Goal: Transaction & Acquisition: Obtain resource

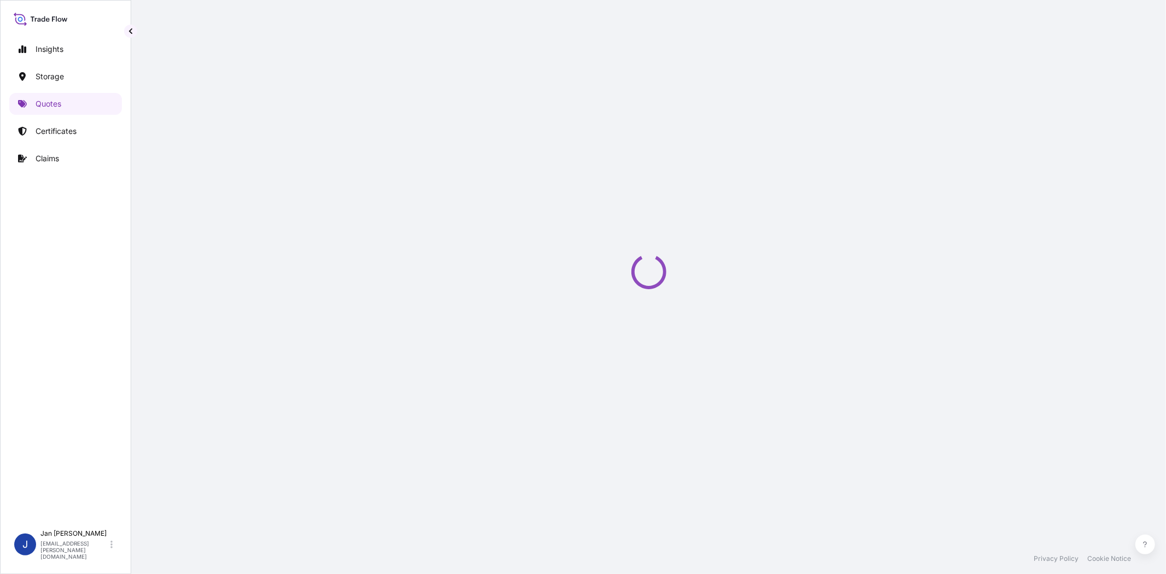
select select "Water"
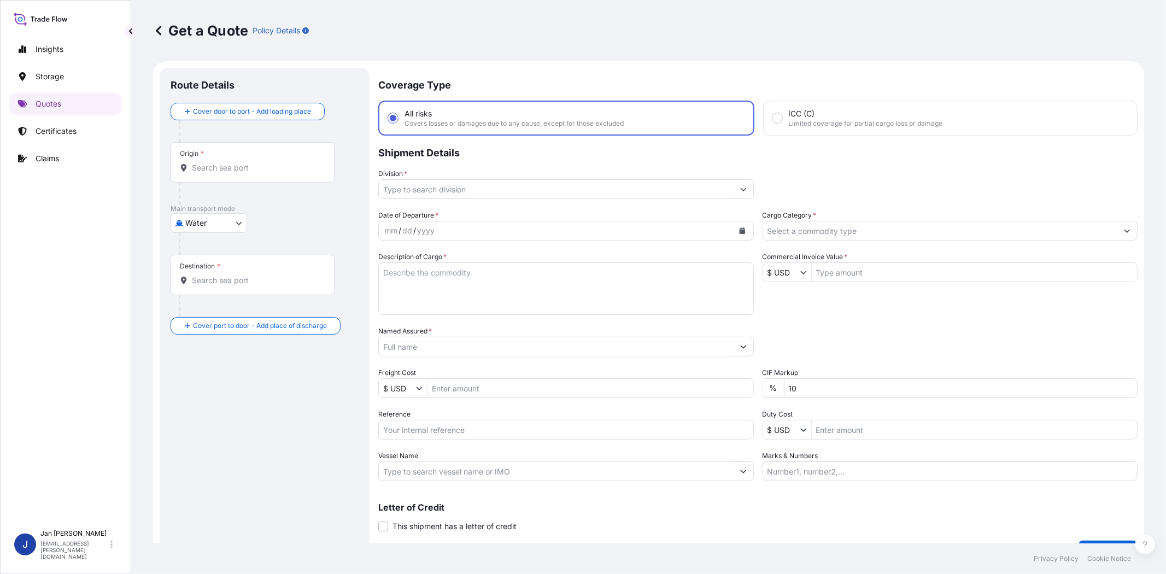
scroll to position [17, 0]
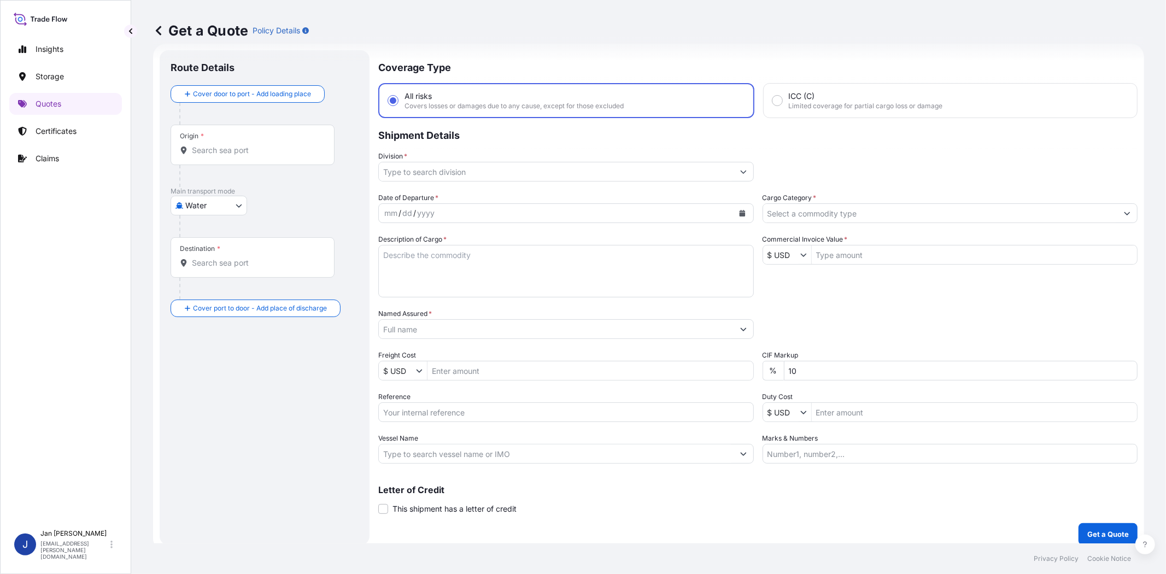
click at [450, 408] on input "Reference" at bounding box center [566, 412] width 376 height 20
paste input "1187448292 // 5013261730 5013266701 304283075"
type input "1187448292 // 5013261730 5013266701 304283075"
click at [441, 326] on input "Named Assured *" at bounding box center [556, 329] width 355 height 20
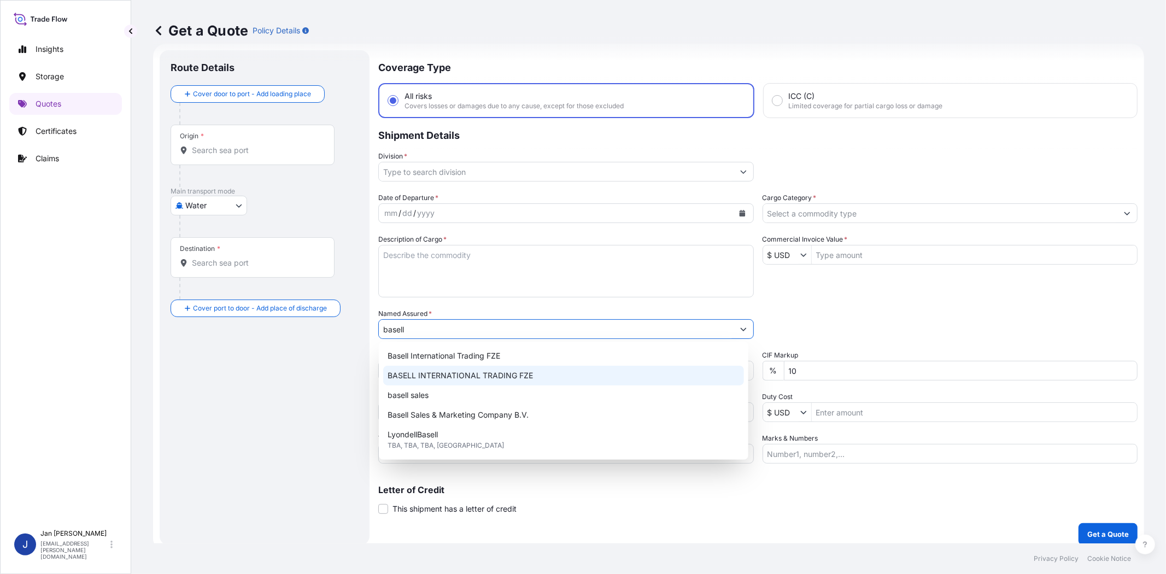
click at [456, 378] on span "BASELL INTERNATIONAL TRADING FZE" at bounding box center [460, 375] width 145 height 11
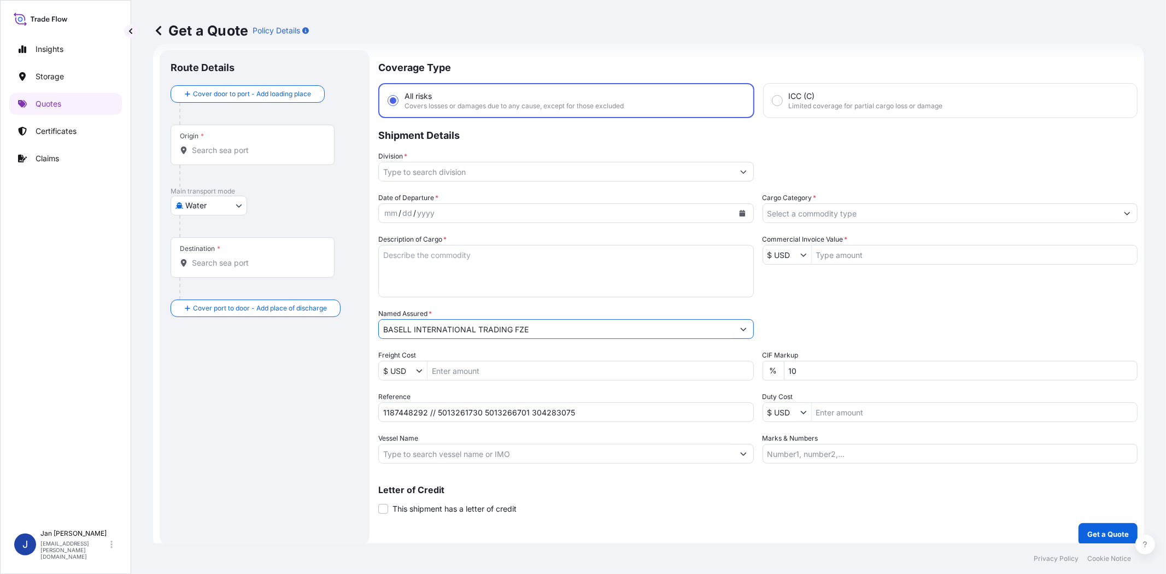
type input "BASELL INTERNATIONAL TRADING FZE"
click at [774, 310] on div "Packing Category Type to search a container mode Please select a primary mode o…" at bounding box center [951, 323] width 376 height 31
click at [806, 200] on label "Cargo Category *" at bounding box center [790, 197] width 54 height 11
click at [806, 203] on input "Cargo Category *" at bounding box center [940, 213] width 355 height 20
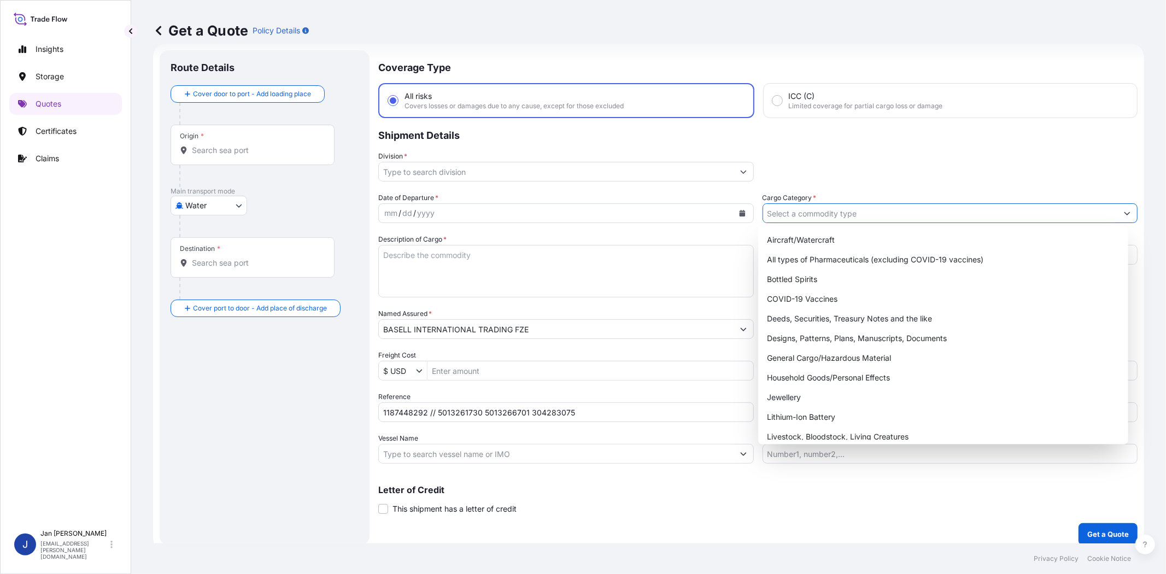
click at [813, 212] on input "Cargo Category *" at bounding box center [940, 213] width 355 height 20
click at [807, 365] on div "General Cargo/Hazardous Material" at bounding box center [943, 358] width 361 height 20
type input "General Cargo/Hazardous Material"
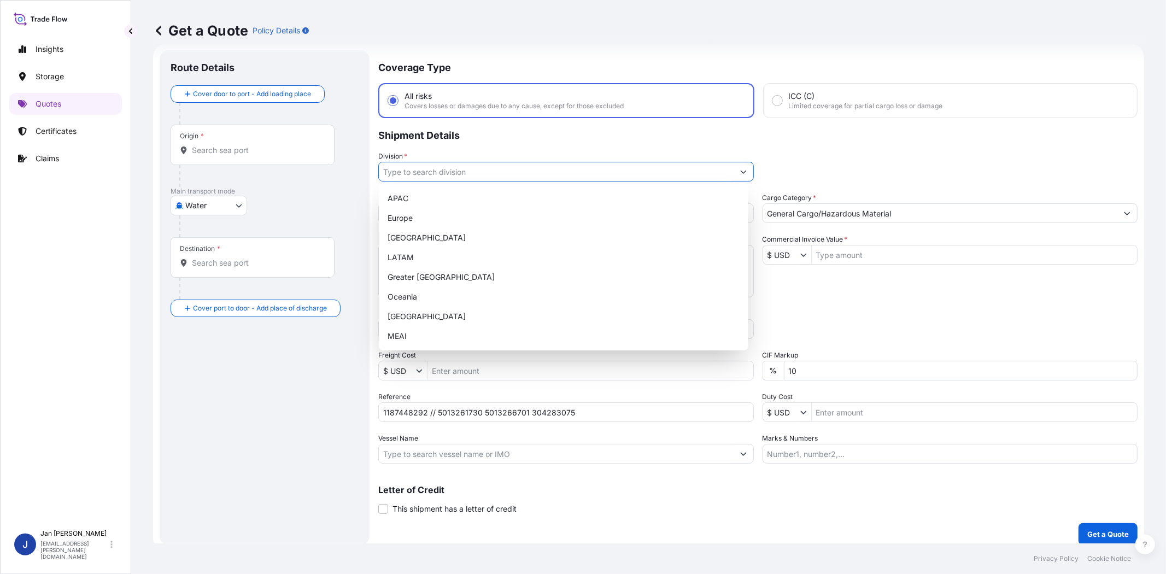
click at [511, 177] on input "Division *" at bounding box center [556, 172] width 355 height 20
click at [494, 221] on div "Europe" at bounding box center [563, 218] width 361 height 20
type input "Europe"
click at [839, 259] on input "Commercial Invoice Value *" at bounding box center [975, 255] width 326 height 20
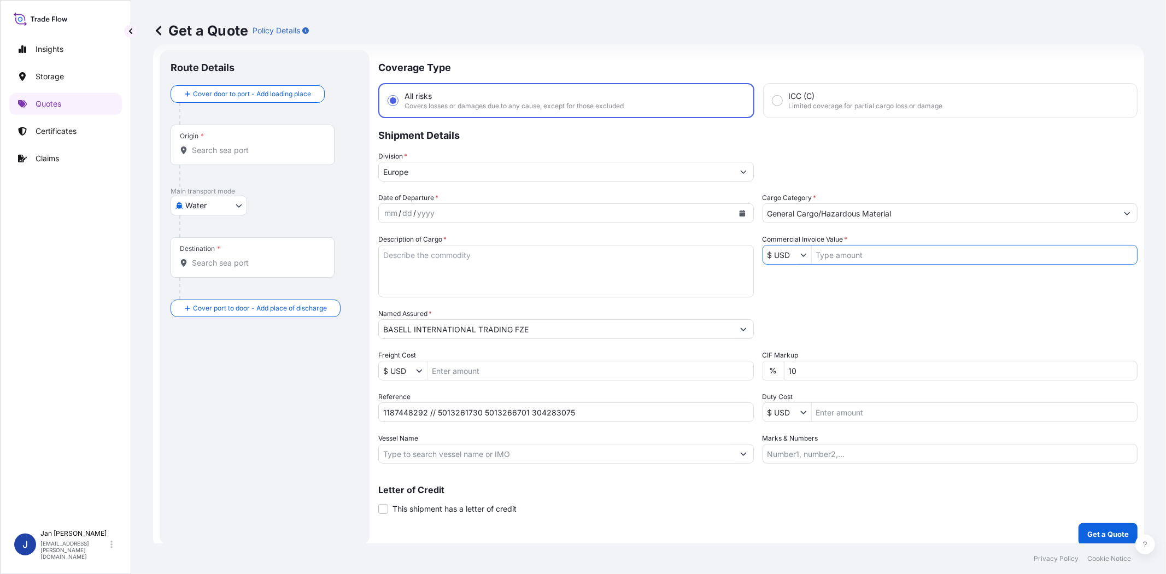
paste input "46,503.47"
type input "46,503.47"
click at [781, 259] on input "$ USD" at bounding box center [781, 255] width 37 height 20
click at [782, 276] on div "€ EUR" at bounding box center [796, 279] width 72 height 20
type input "€ EUR"
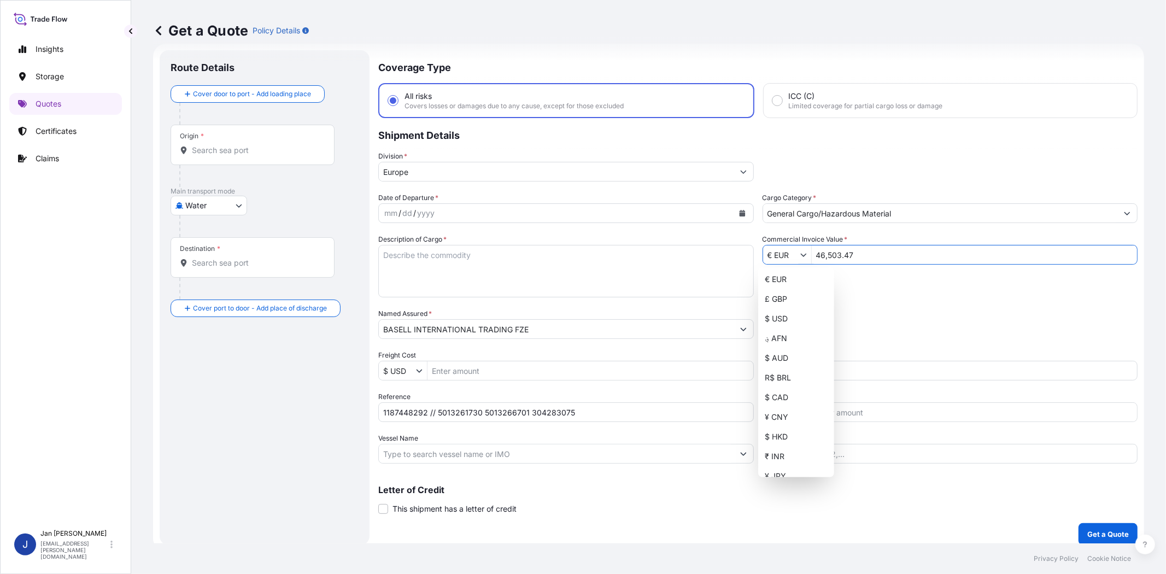
click at [851, 297] on div "Date of Departure * mm / dd / yyyy Cargo Category * General Cargo/Hazardous Mat…" at bounding box center [757, 327] width 759 height 271
click at [625, 454] on input "Vessel Name" at bounding box center [556, 454] width 355 height 20
paste input "CMA CGM THALASSA"
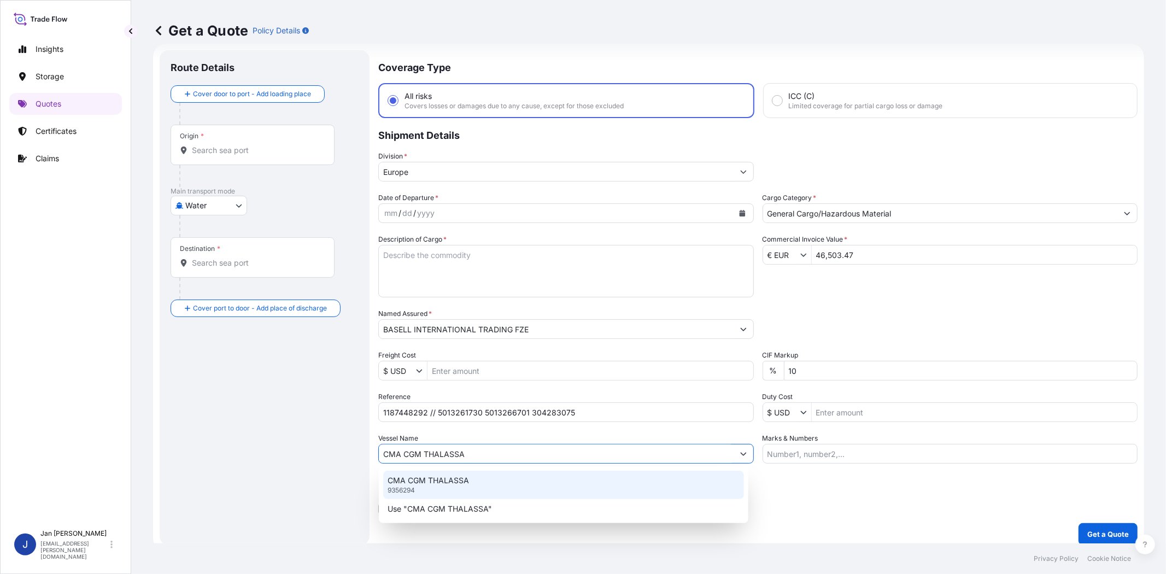
click at [466, 476] on p "CMA CGM THALASSA" at bounding box center [428, 480] width 81 height 11
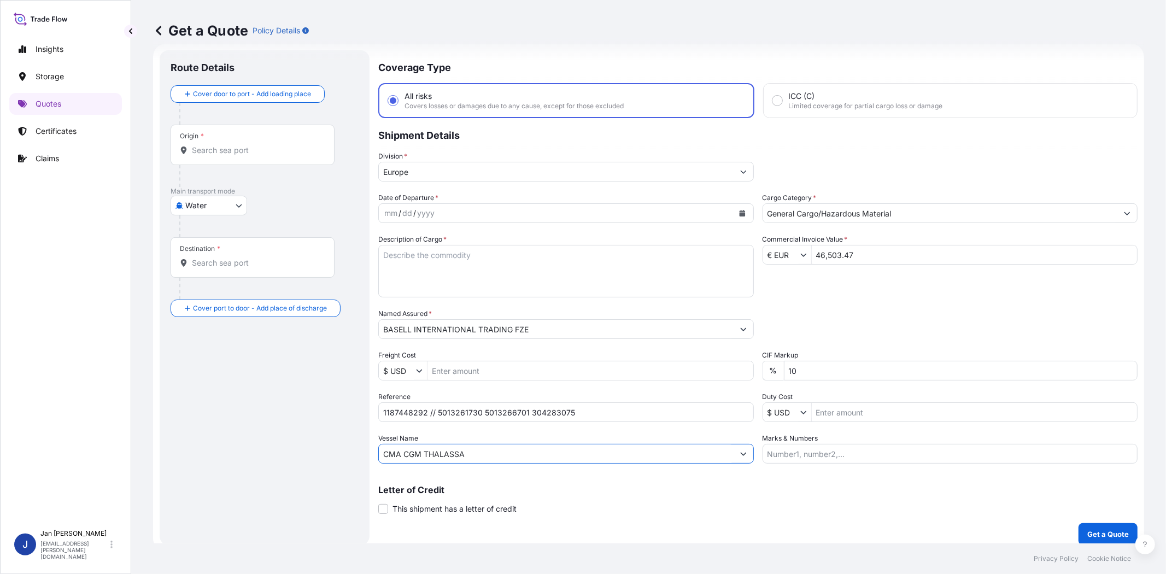
type input "CMA CGM THALASSA"
click at [205, 151] on input "Origin *" at bounding box center [256, 150] width 129 height 11
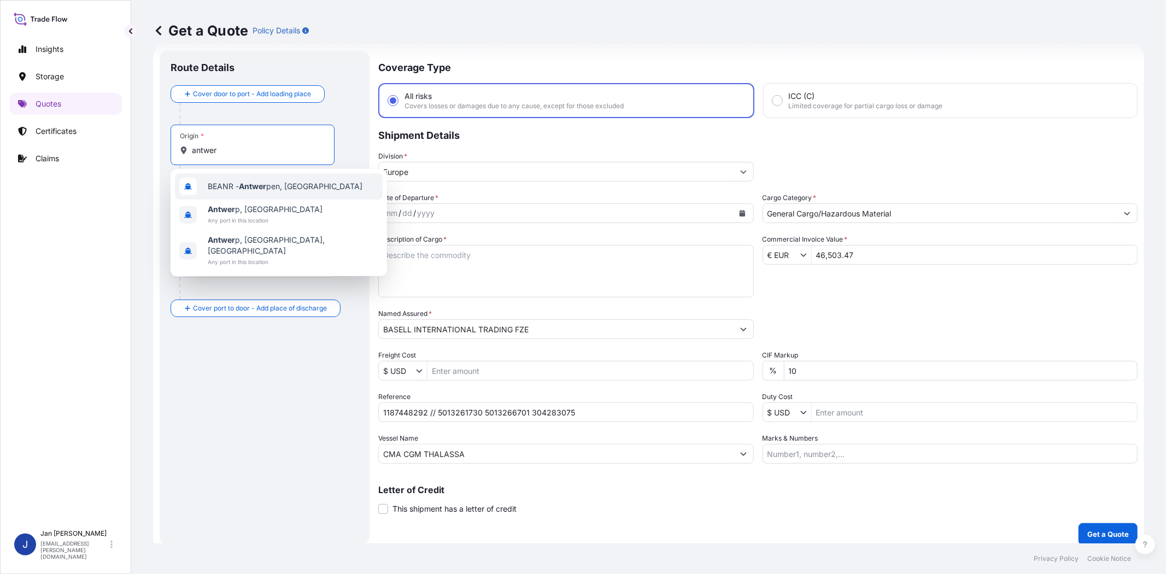
click at [212, 190] on span "BEANR - Antwer pen, Belgium" at bounding box center [285, 186] width 155 height 11
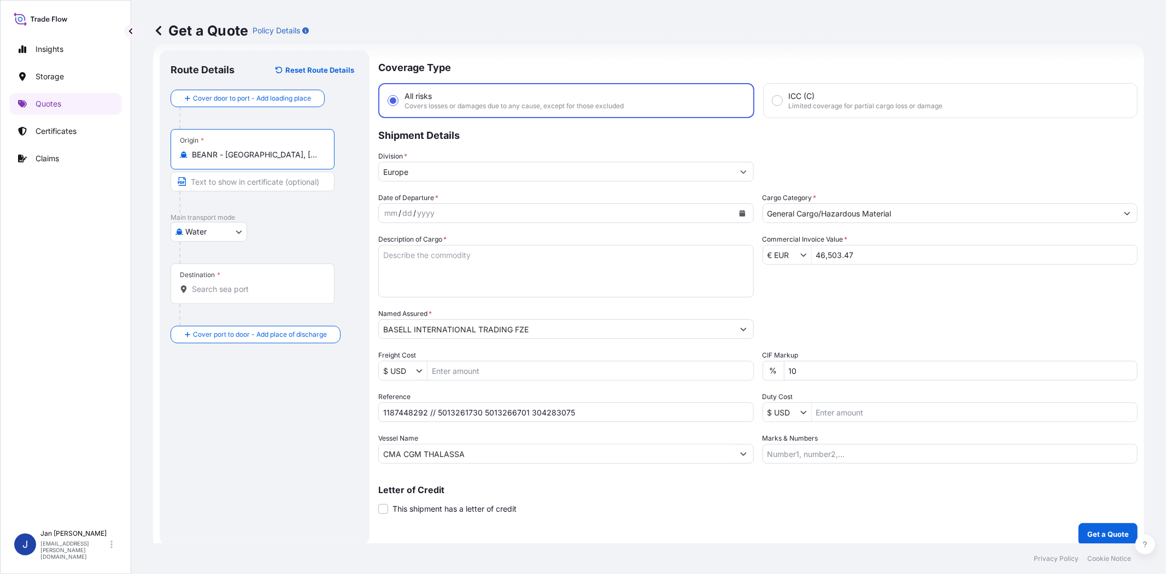
type input "BEANR - Antwerpen, Belgium"
click at [249, 288] on input "Destination *" at bounding box center [258, 289] width 133 height 11
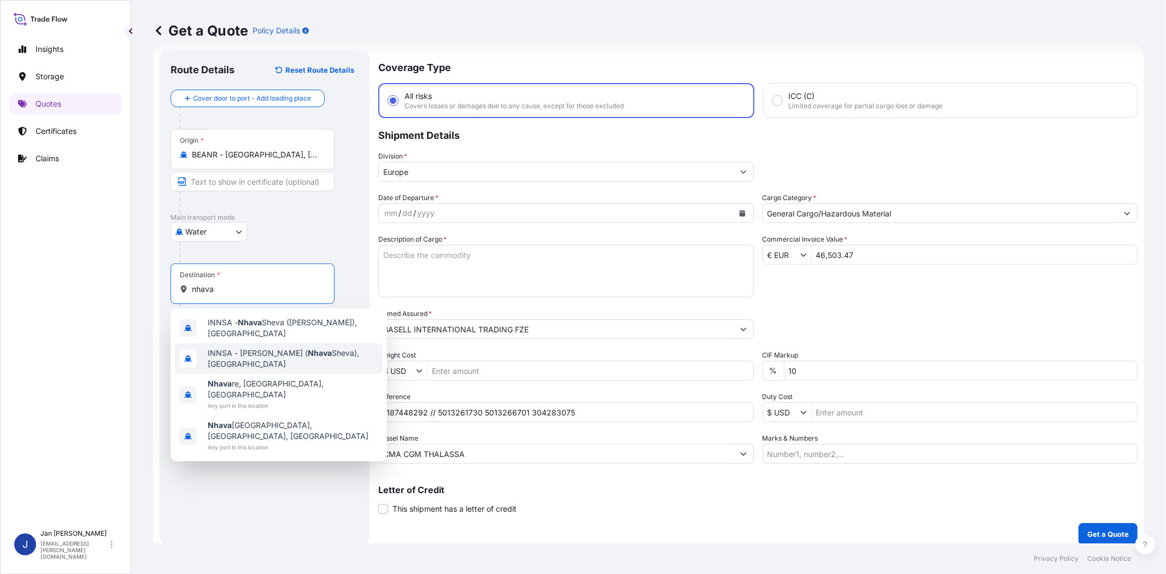
click at [268, 360] on span "INNSA - Jawaharlal Nehru ( Nhava Sheva), India" at bounding box center [293, 359] width 171 height 22
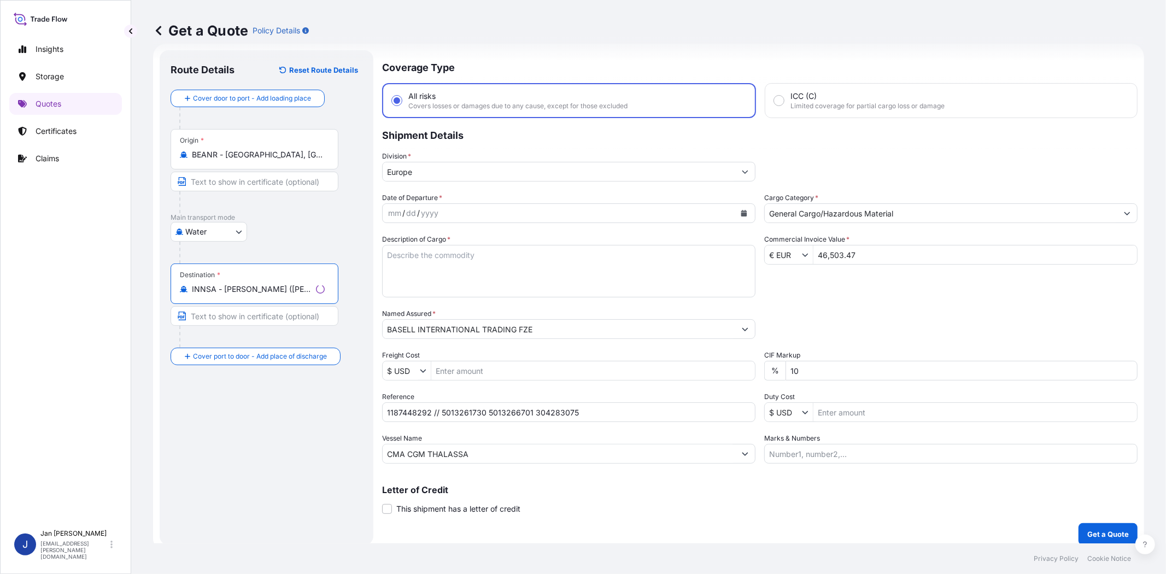
type input "INNSA - Jawaharlal Nehru (Nhava Sheva), India"
click at [265, 403] on div "Route Details Reset Route Details Cover door to port - Add loading place Place …" at bounding box center [267, 297] width 192 height 473
click at [739, 210] on icon "Calendar" at bounding box center [742, 213] width 7 height 7
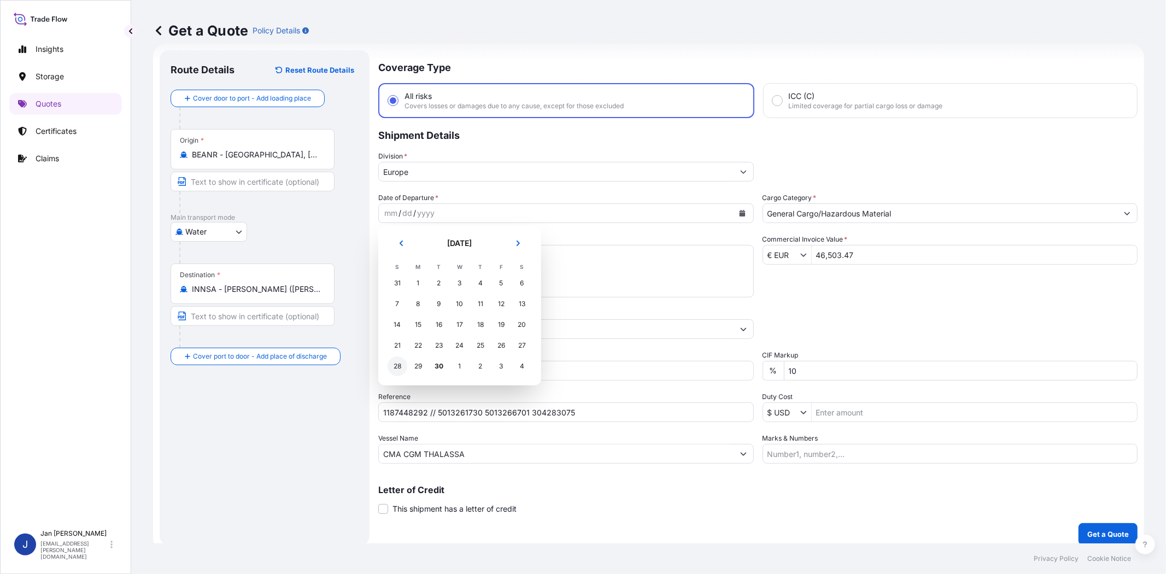
click at [392, 365] on div "28" at bounding box center [398, 366] width 20 height 20
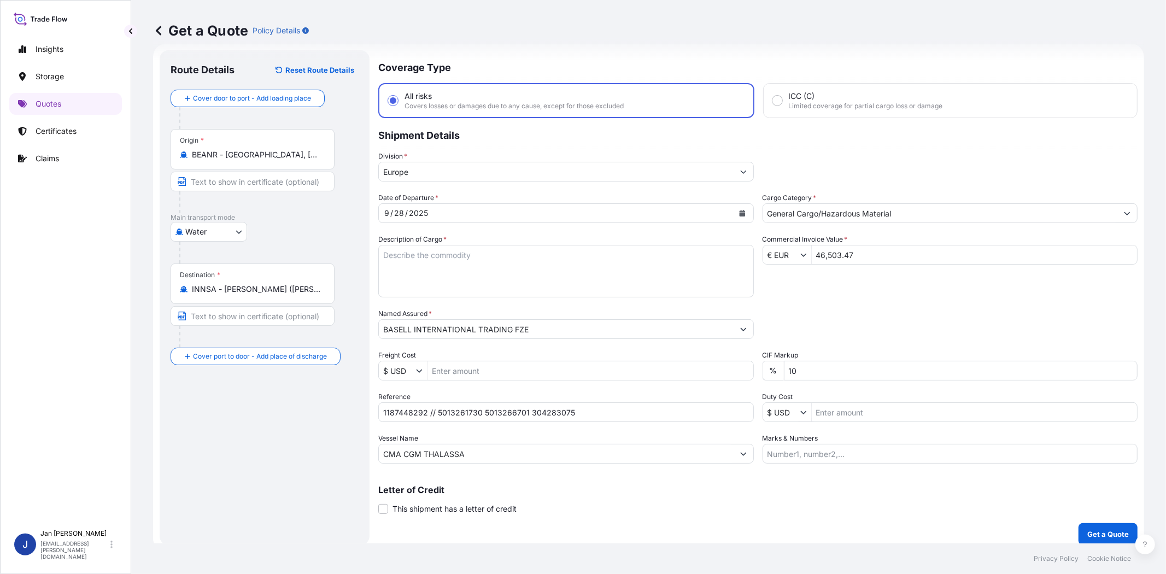
click at [871, 309] on div "Packing Category Type to search a container mode Please select a primary mode o…" at bounding box center [951, 323] width 376 height 31
click at [531, 248] on textarea "Description of Cargo *" at bounding box center [566, 271] width 376 height 52
paste textarea "BAGS LOADED ONTO 18 PALLETS LOADED INTO 1 40' HIGH CUBE CONTAINER HOSTALEN GD 4…"
click at [379, 253] on textarea "BAGS LOADED ONTO 18 PALLETS LOADED INTO 1 40' HIGH CUBE CONTAINER HOSTALEN GD 4…" at bounding box center [566, 271] width 376 height 52
type textarea "990 BAGS LOADED ONTO 18 PALLETS LOADED INTO 1 40' HIGH CUBE CONTAINER HOSTALEN …"
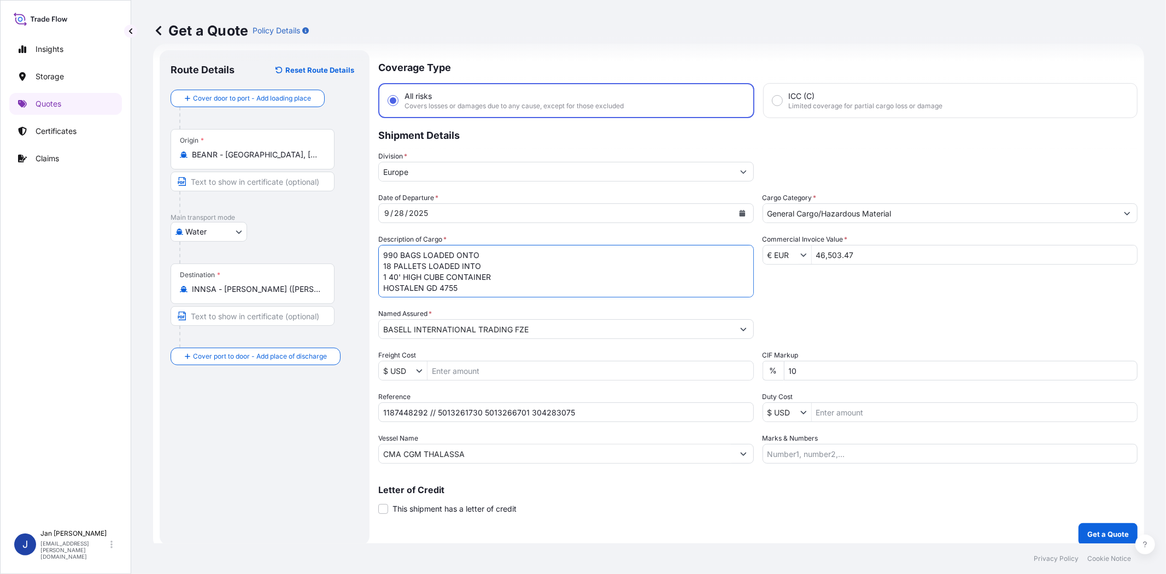
click at [910, 312] on div "Packing Category Type to search a container mode Please select a primary mode o…" at bounding box center [951, 323] width 376 height 31
click at [823, 315] on div "Packing Category Type to search a container mode Please select a primary mode o…" at bounding box center [951, 323] width 376 height 31
click at [1097, 532] on p "Get a Quote" at bounding box center [1108, 534] width 42 height 11
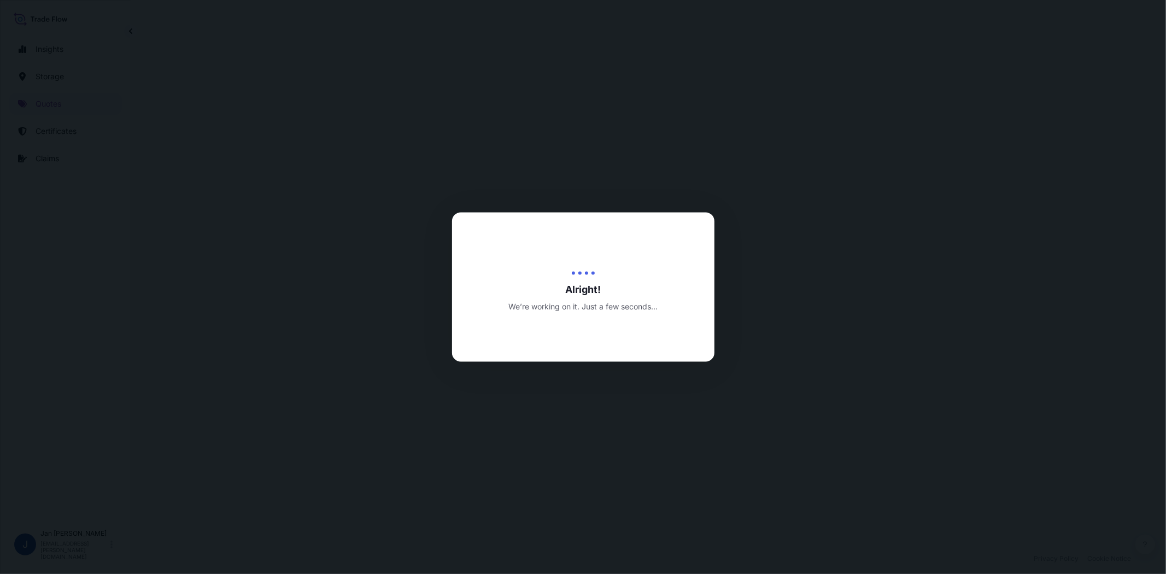
select select "Water"
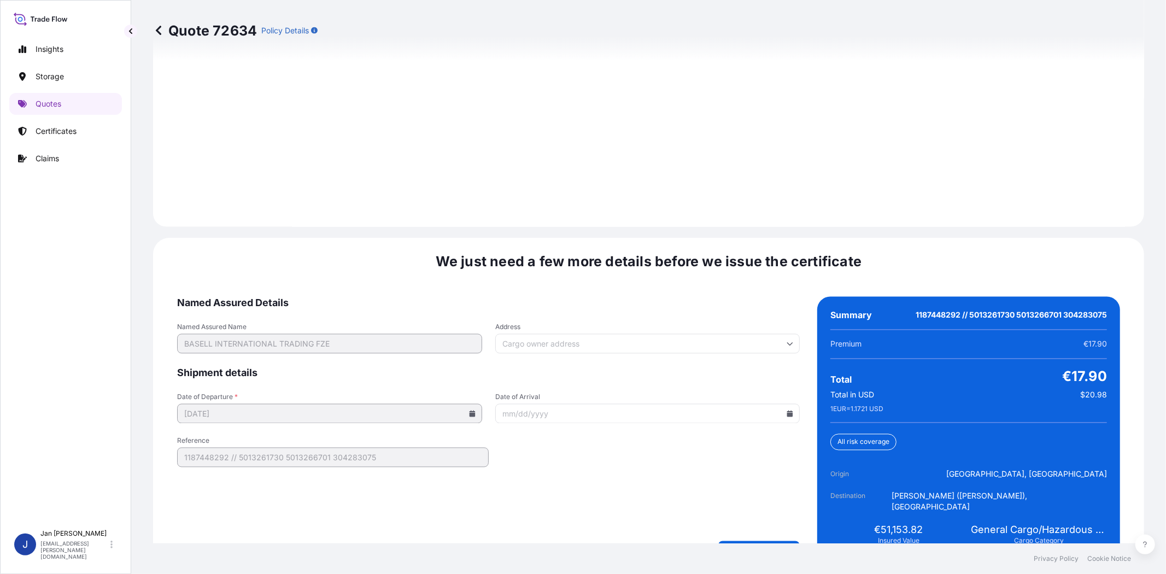
scroll to position [1509, 0]
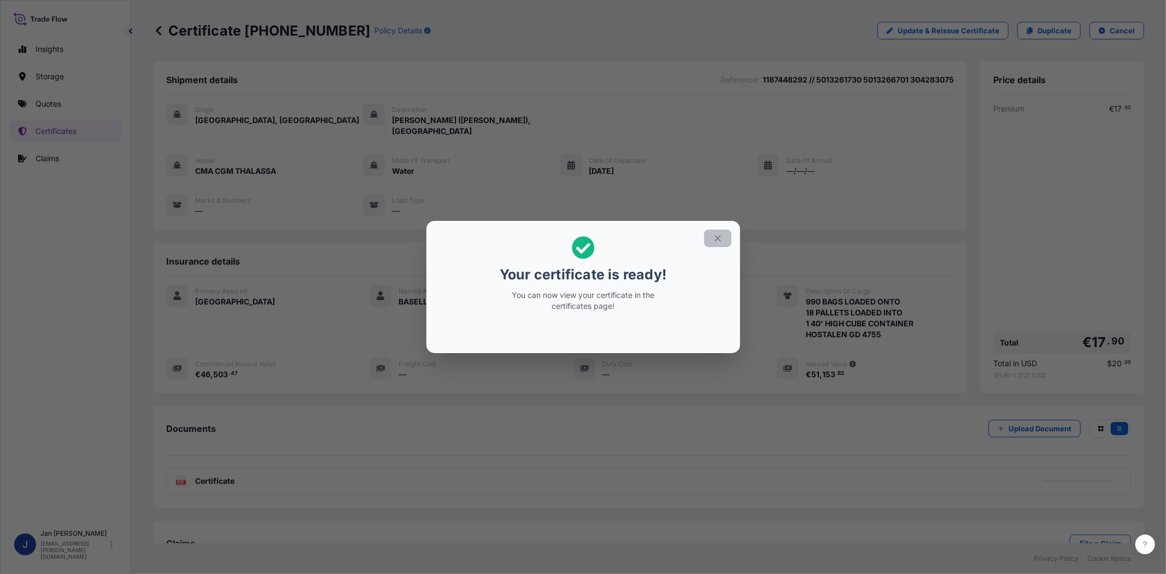
click at [722, 238] on icon "button" at bounding box center [718, 238] width 10 height 10
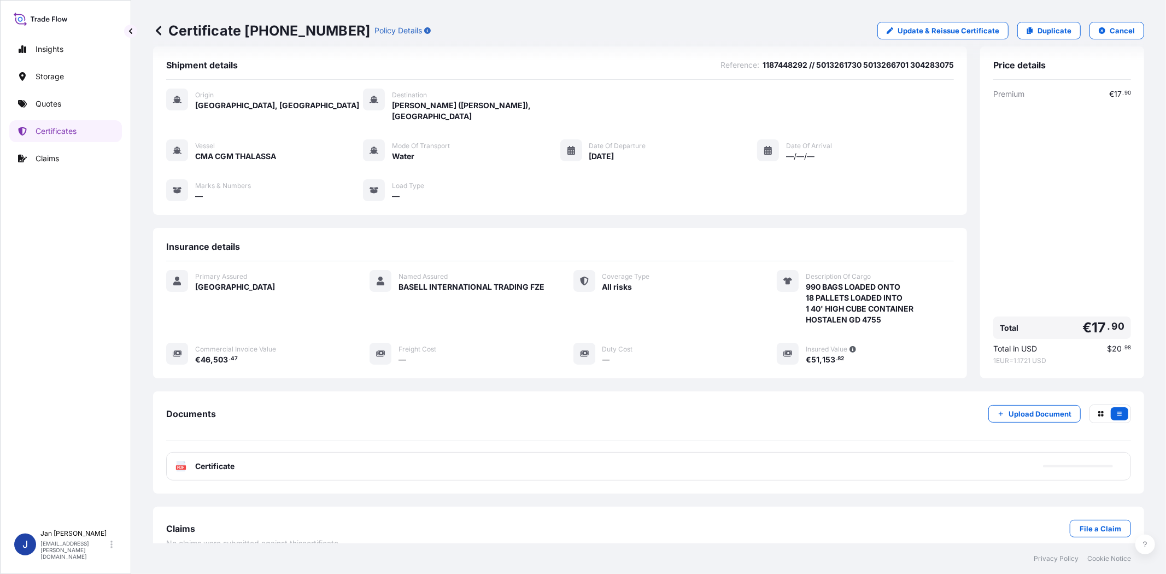
scroll to position [24, 0]
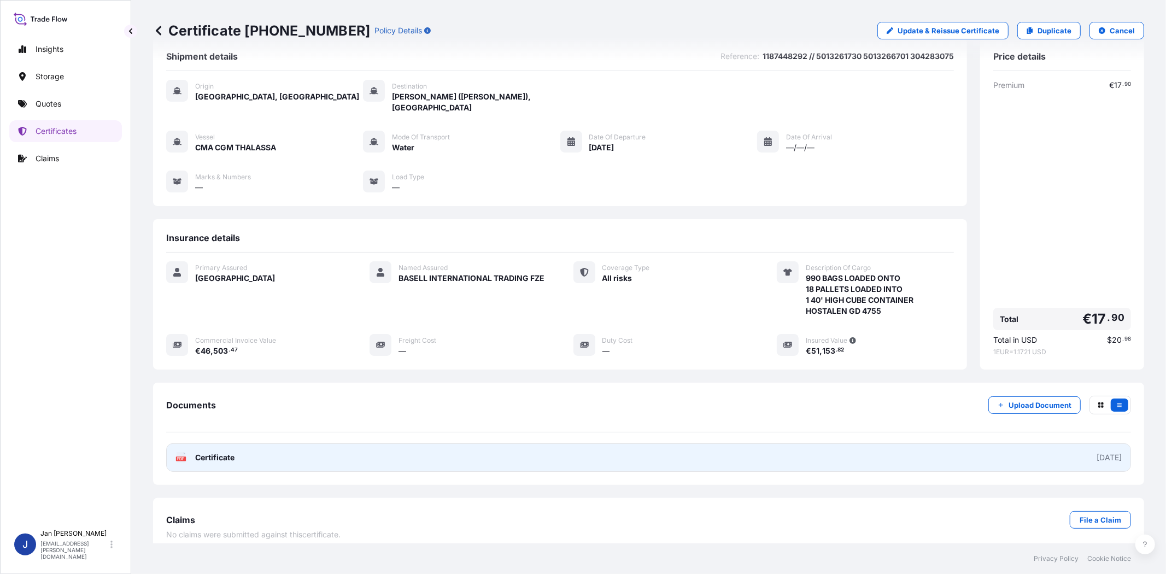
click at [179, 452] on icon at bounding box center [181, 457] width 9 height 11
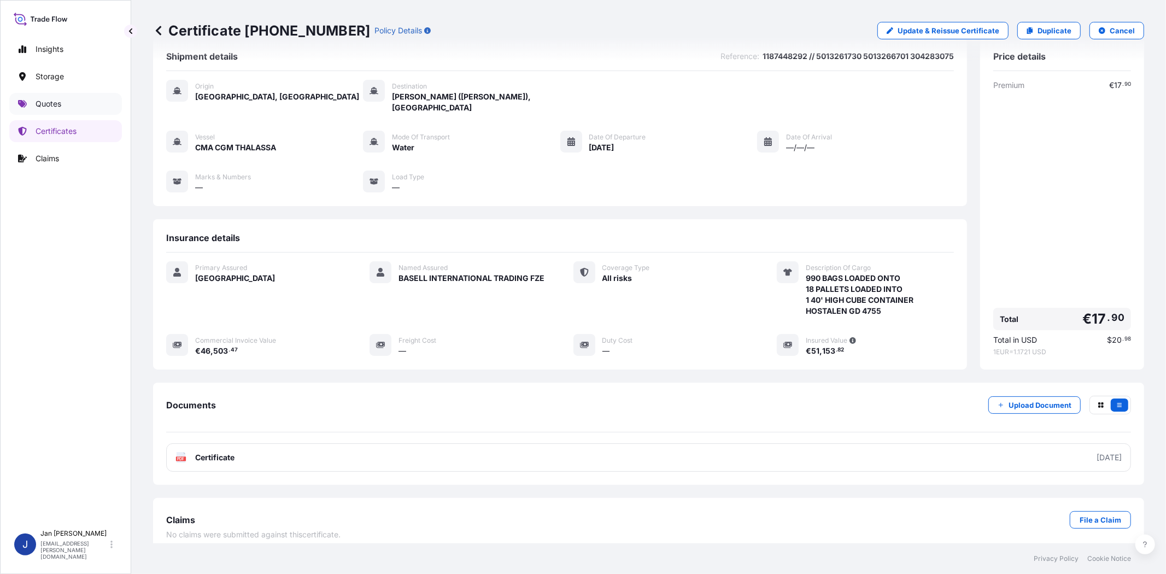
click at [58, 106] on p "Quotes" at bounding box center [49, 103] width 26 height 11
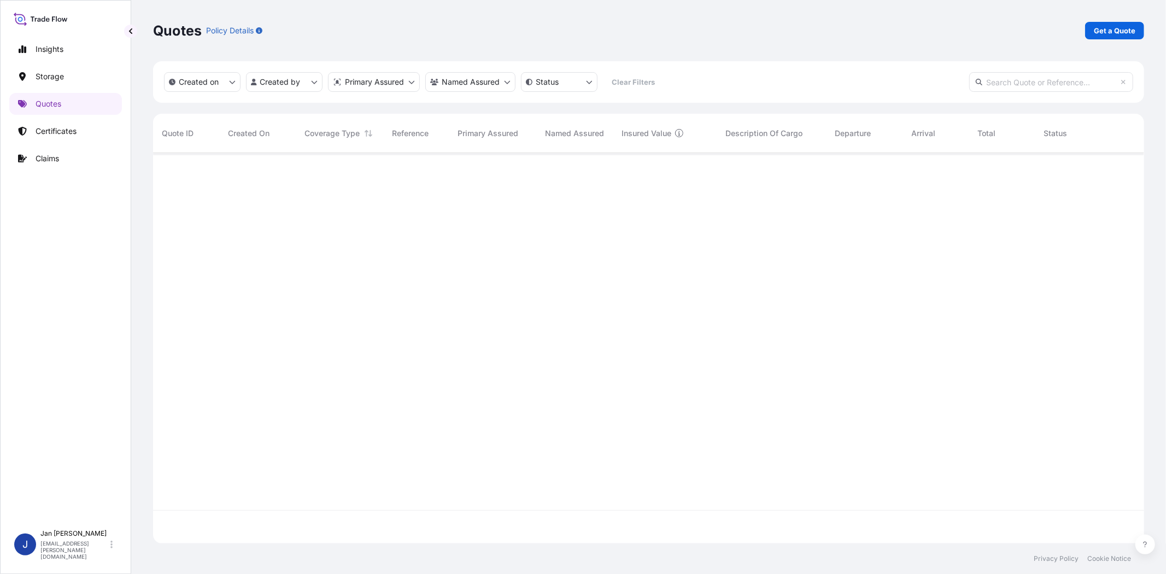
scroll to position [387, 982]
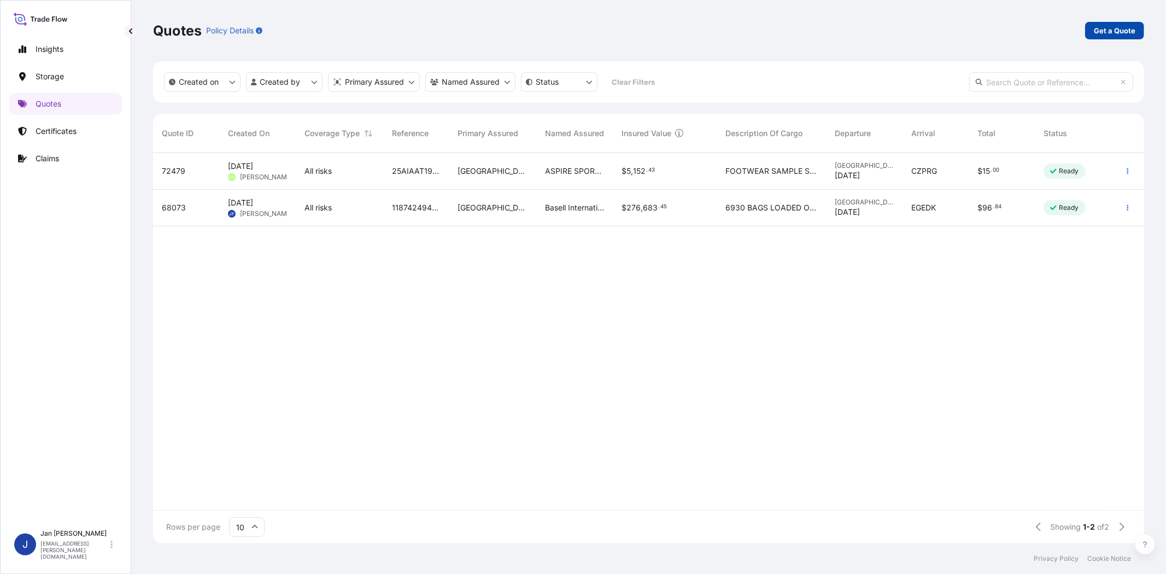
click at [1111, 38] on link "Get a Quote" at bounding box center [1114, 30] width 59 height 17
select select "Water"
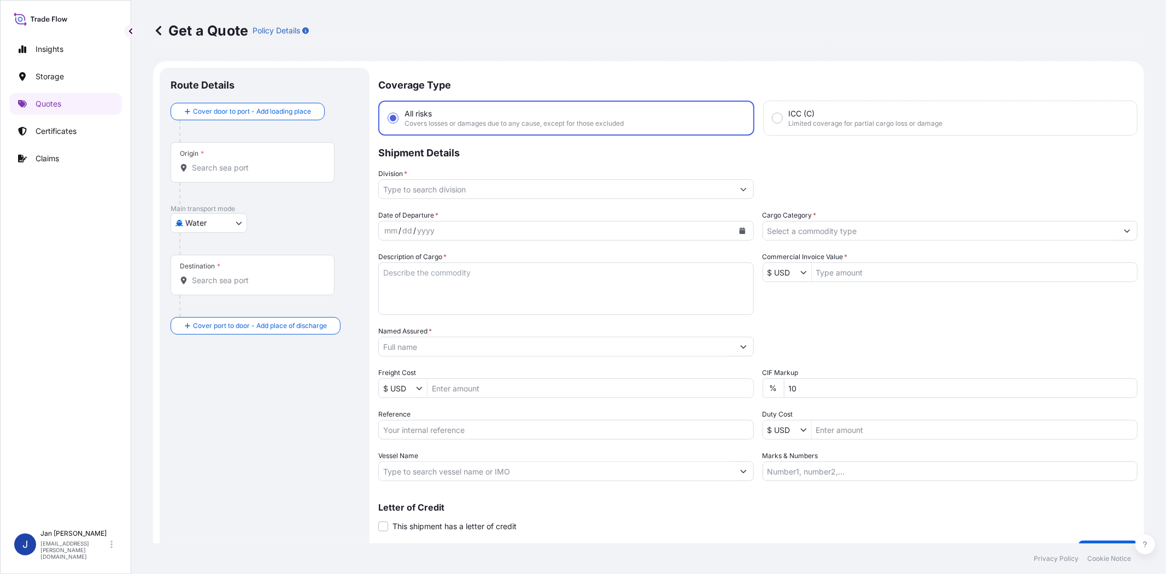
scroll to position [17, 0]
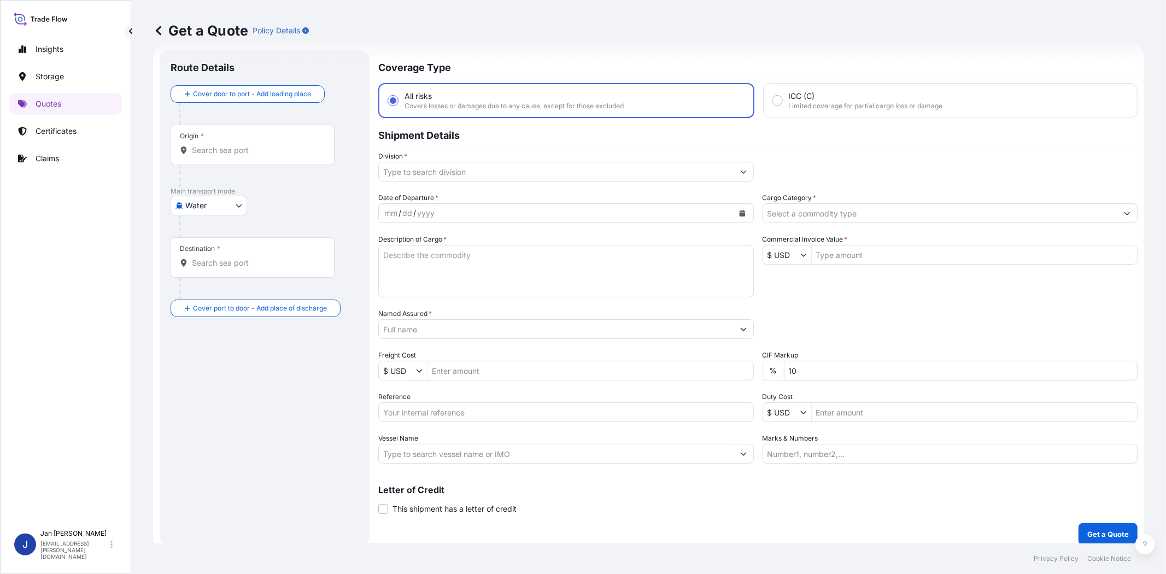
click at [472, 412] on input "Reference" at bounding box center [566, 412] width 376 height 20
paste input "1187443738 // 5013252757 5013255815 304274758"
type input "1187443738 // 5013252757 5013255815 304274758"
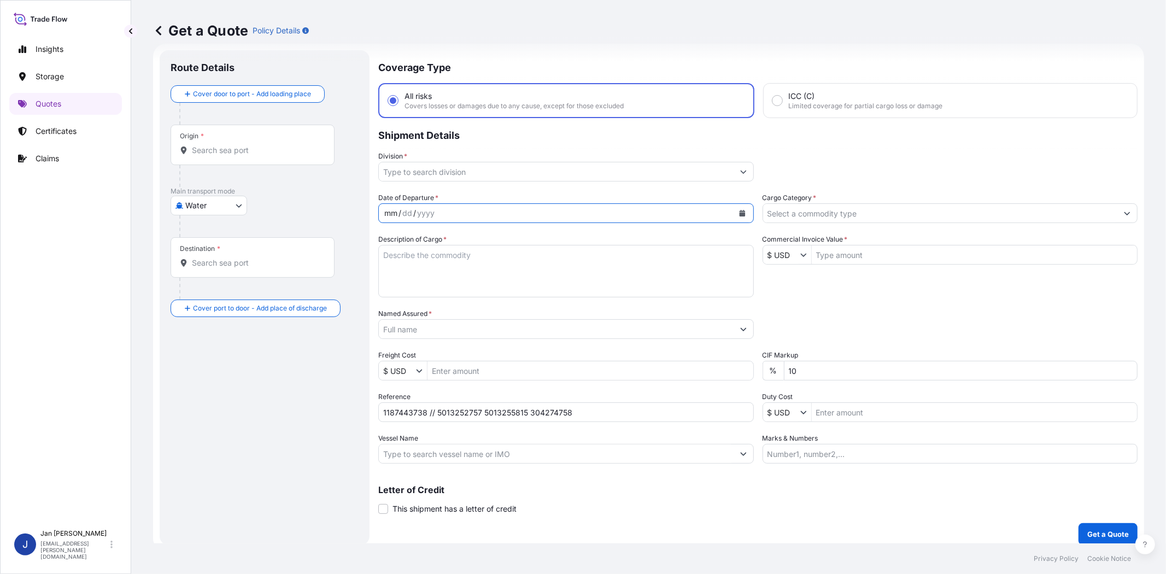
click at [636, 209] on div "mm / dd / yyyy" at bounding box center [556, 213] width 355 height 20
click at [560, 332] on input "Named Assured *" at bounding box center [556, 329] width 355 height 20
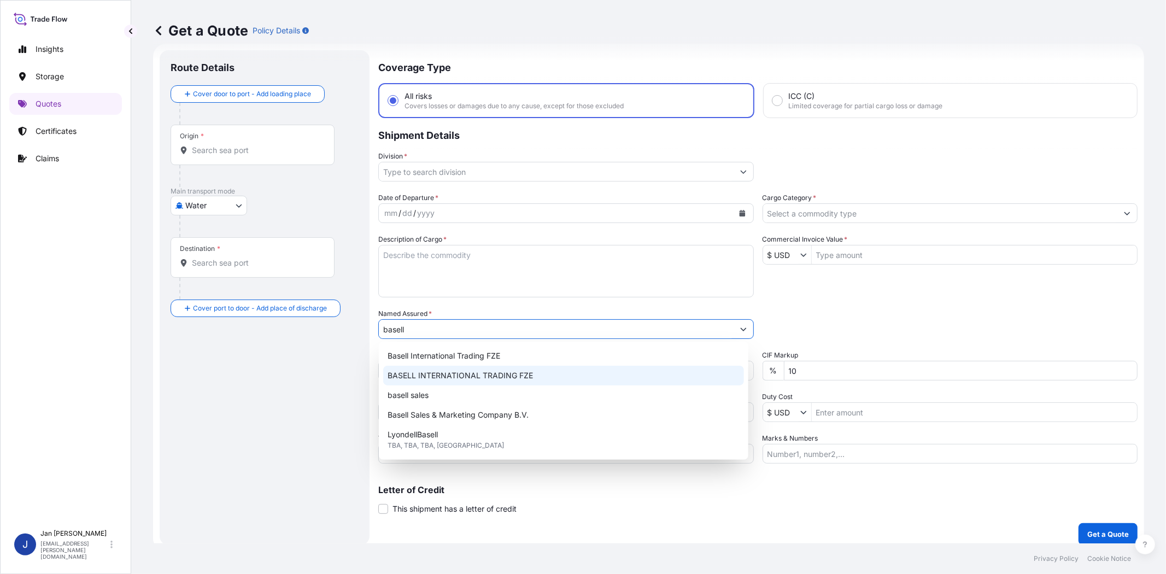
click at [465, 375] on span "BASELL INTERNATIONAL TRADING FZE" at bounding box center [460, 375] width 145 height 11
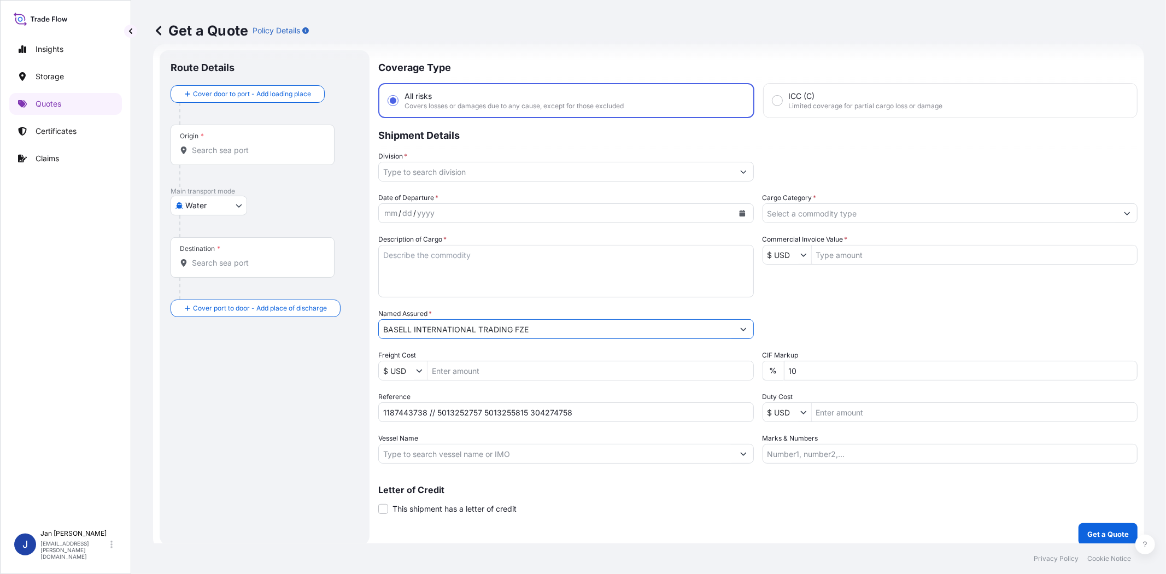
type input "BASELL INTERNATIONAL TRADING FZE"
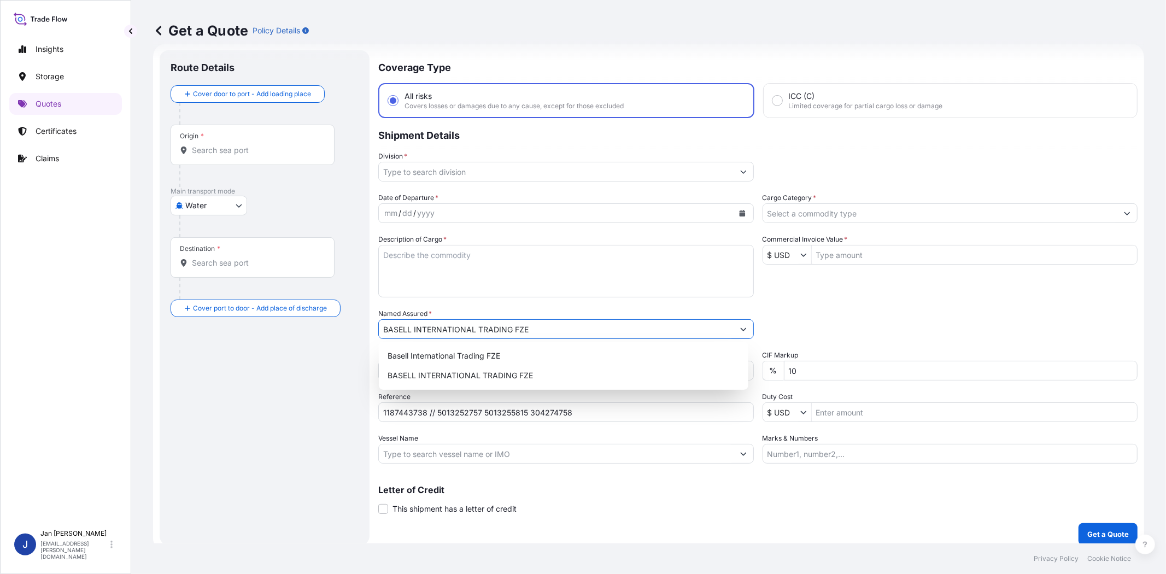
drag, startPoint x: 946, startPoint y: 301, endPoint x: 935, endPoint y: 255, distance: 47.1
click at [946, 286] on div "Date of Departure * mm / dd / yyyy Cargo Category * Description of Cargo * Comm…" at bounding box center [757, 327] width 759 height 271
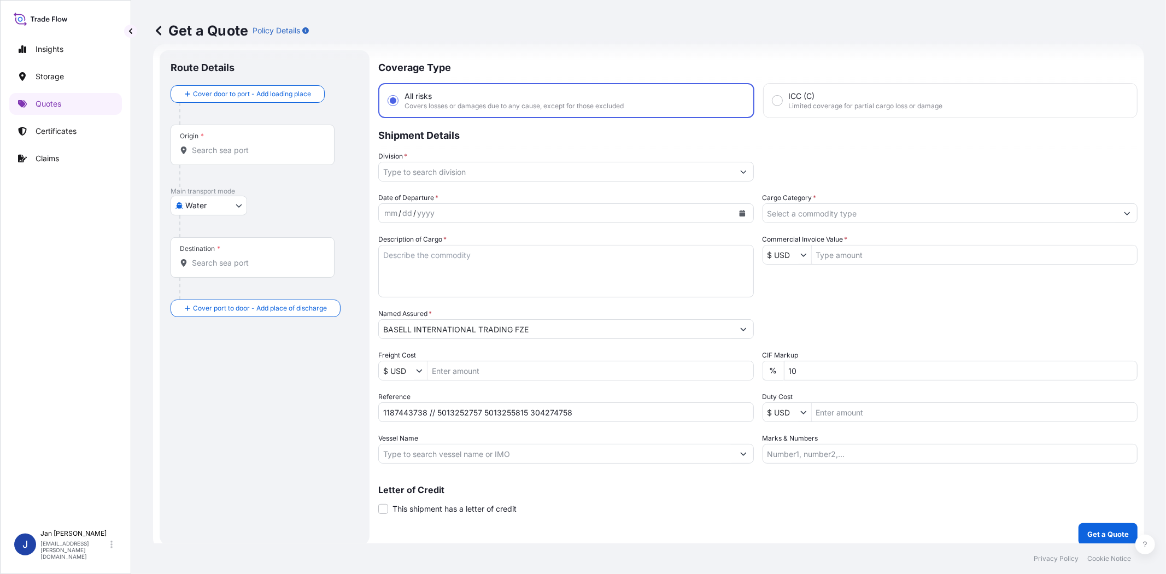
click at [912, 211] on input "Cargo Category *" at bounding box center [940, 213] width 355 height 20
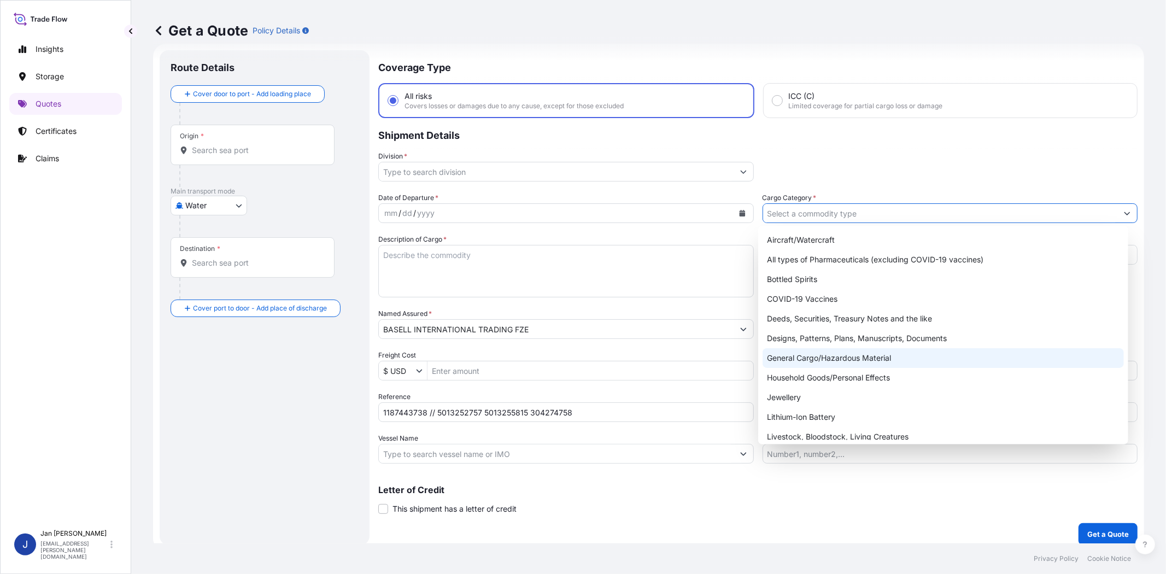
click at [872, 356] on div "General Cargo/Hazardous Material" at bounding box center [943, 358] width 361 height 20
type input "General Cargo/Hazardous Material"
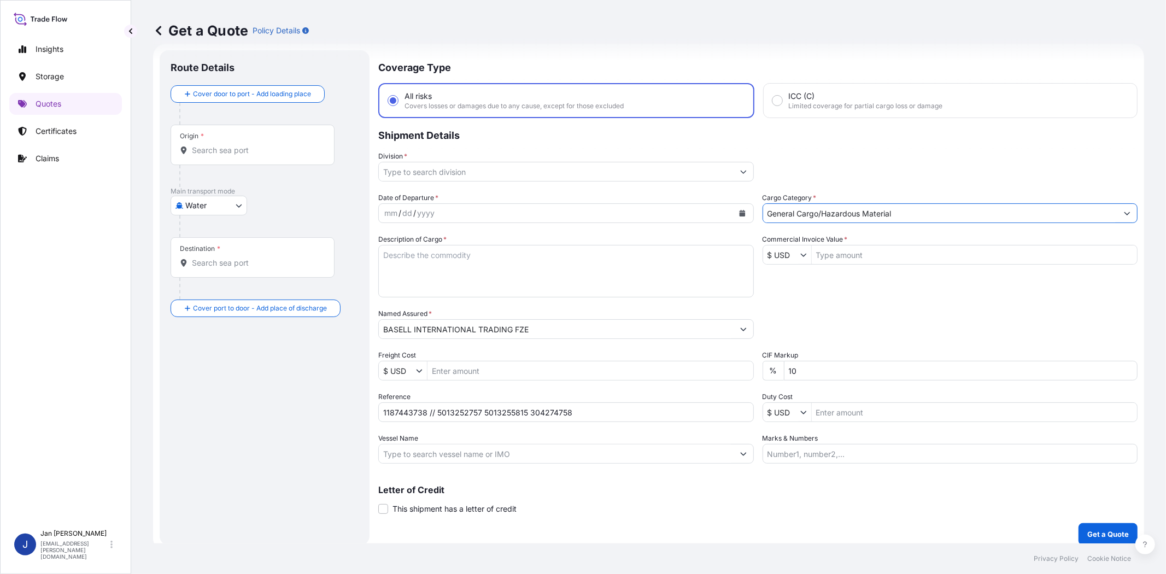
click at [882, 348] on div "Date of Departure * mm / dd / yyyy Cargo Category * General Cargo/Hazardous Mat…" at bounding box center [757, 327] width 759 height 271
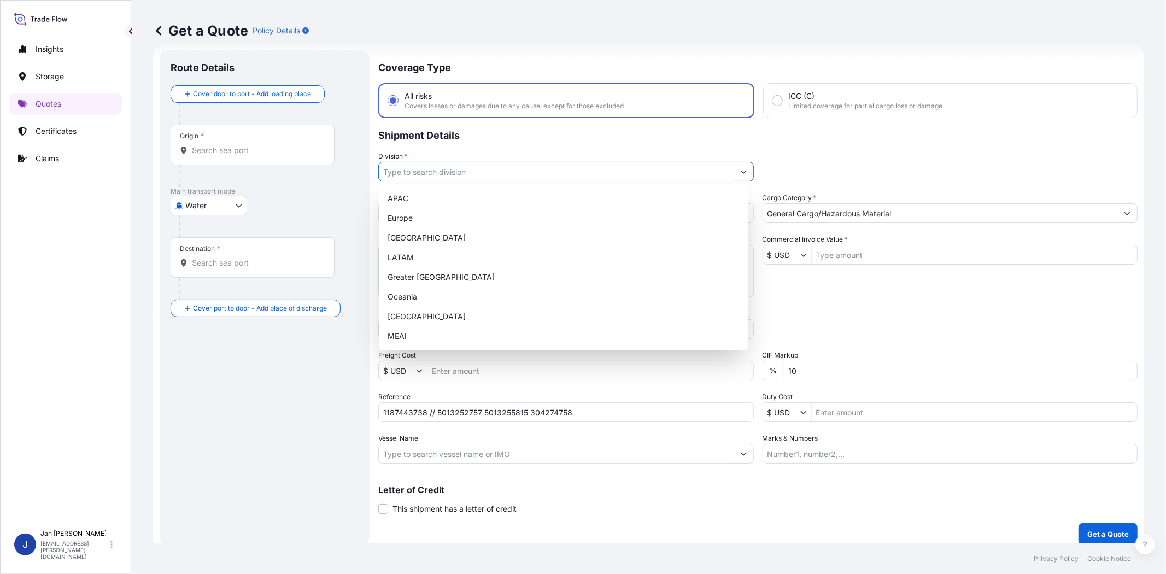
click at [594, 171] on input "Division *" at bounding box center [556, 172] width 355 height 20
click at [558, 221] on div "Europe" at bounding box center [563, 218] width 361 height 20
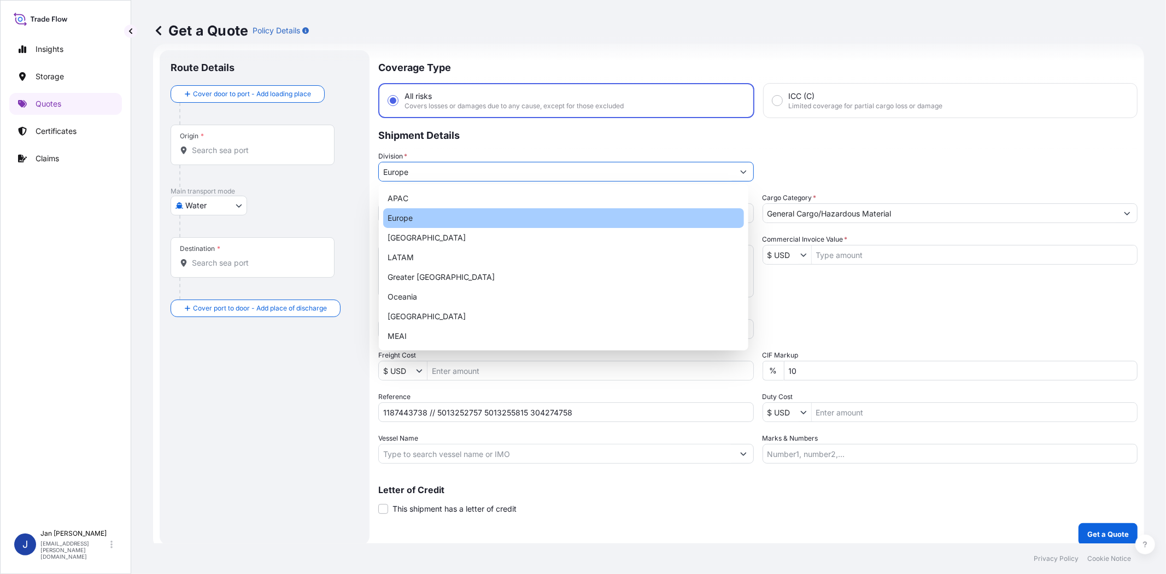
type input "Europe"
click at [427, 211] on div "Europe" at bounding box center [563, 218] width 361 height 20
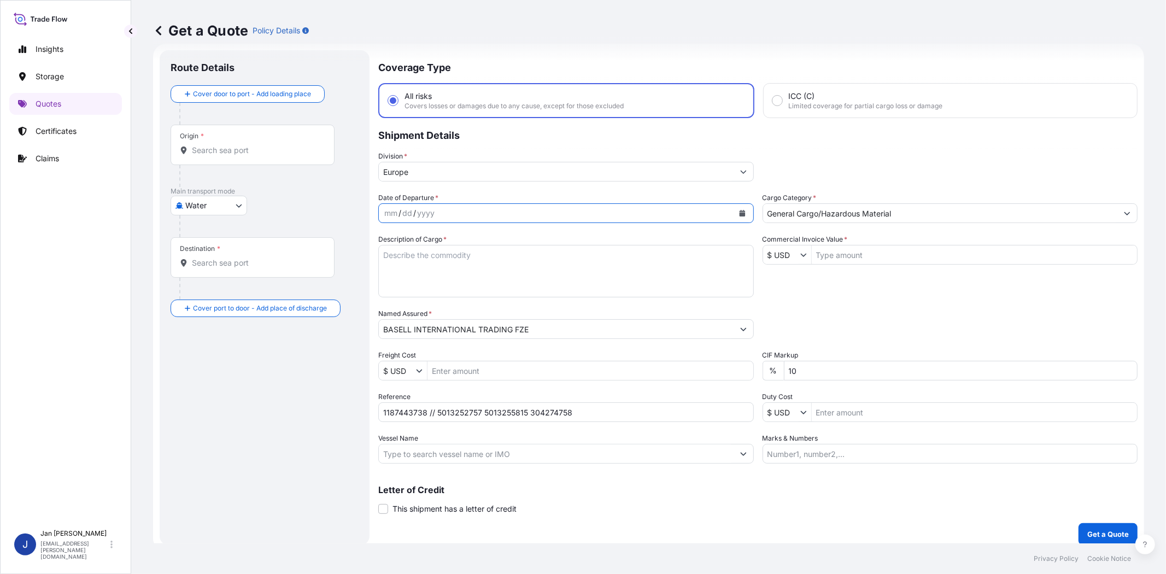
click at [739, 212] on icon "Calendar" at bounding box center [742, 213] width 6 height 7
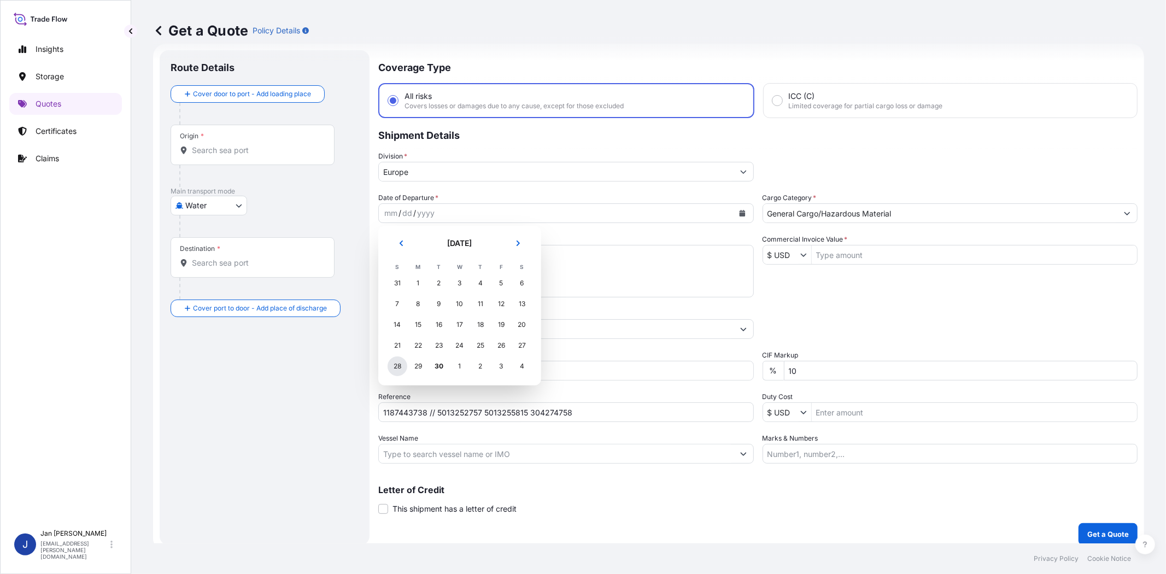
click at [388, 367] on div "28" at bounding box center [398, 366] width 20 height 20
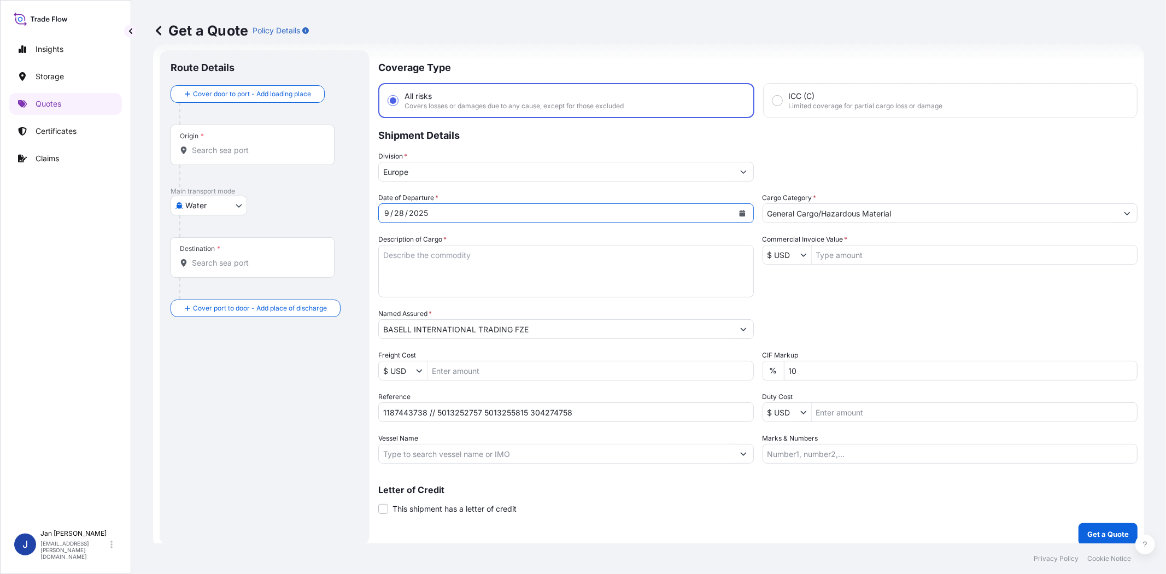
click at [854, 292] on div "Date of Departure * 9 / 28 / 2025 Cargo Category * General Cargo/Hazardous Mate…" at bounding box center [757, 327] width 759 height 271
click at [831, 259] on input "Commercial Invoice Value *" at bounding box center [975, 255] width 326 height 20
paste input "143,152.27"
type input "143,152.27"
click at [777, 255] on input "$ USD" at bounding box center [781, 255] width 37 height 20
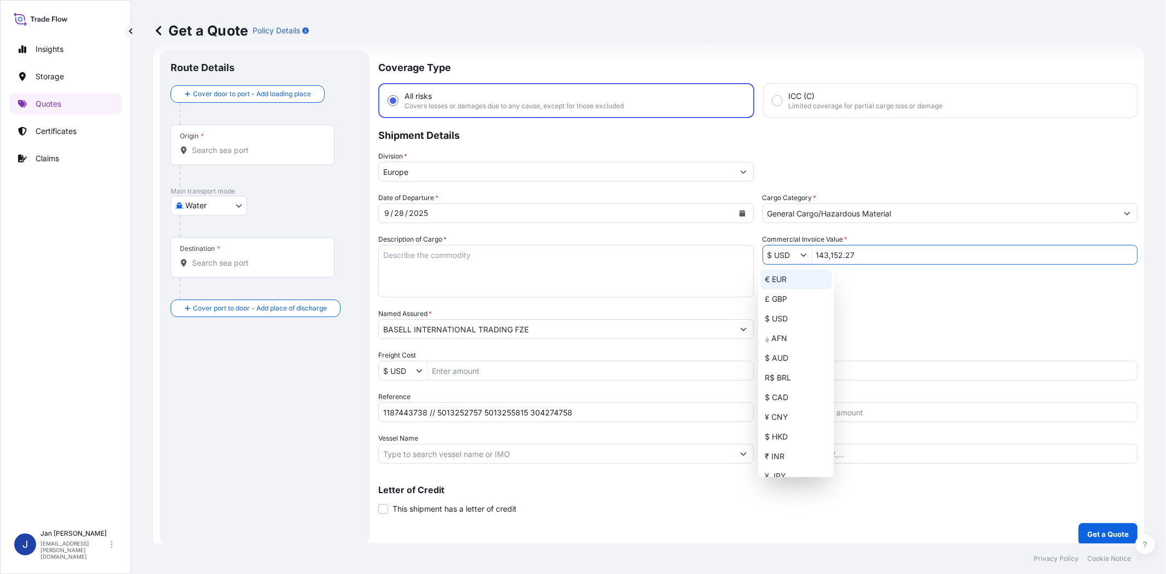
click at [779, 279] on div "€ EUR" at bounding box center [796, 279] width 72 height 20
type input "€ EUR"
click at [846, 294] on div "Date of Departure * 9 / 28 / 2025 Cargo Category * General Cargo/Hazardous Mate…" at bounding box center [757, 327] width 759 height 271
click at [888, 289] on div "Date of Departure * 9 / 28 / 2025 Cargo Category * General Cargo/Hazardous Mate…" at bounding box center [757, 327] width 759 height 271
click at [538, 444] on input "Vessel Name" at bounding box center [556, 454] width 355 height 20
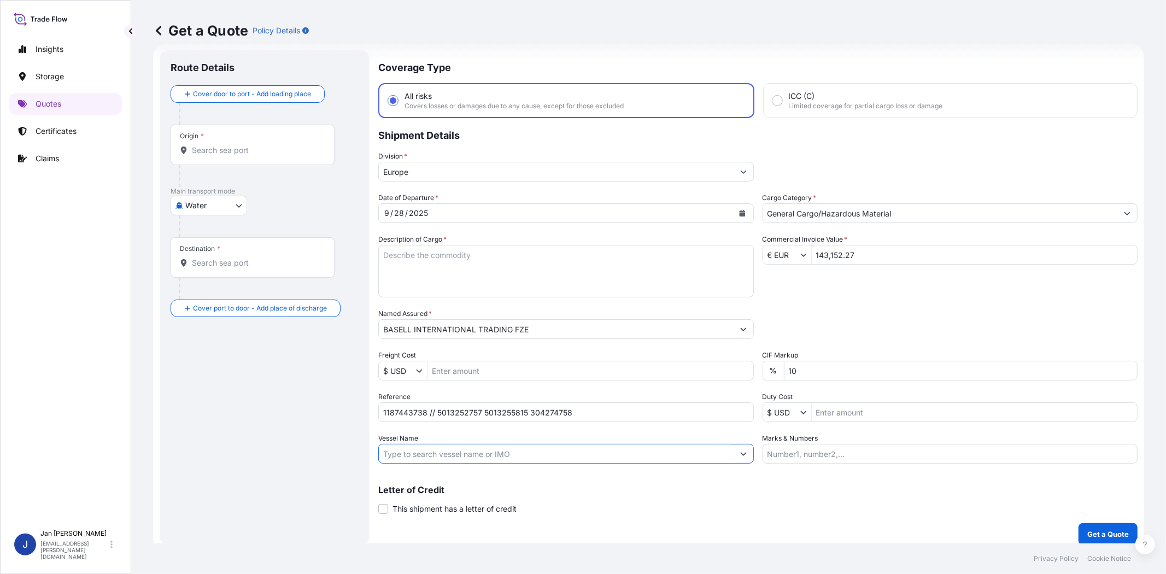
paste input "CMA CGM IGUACU"
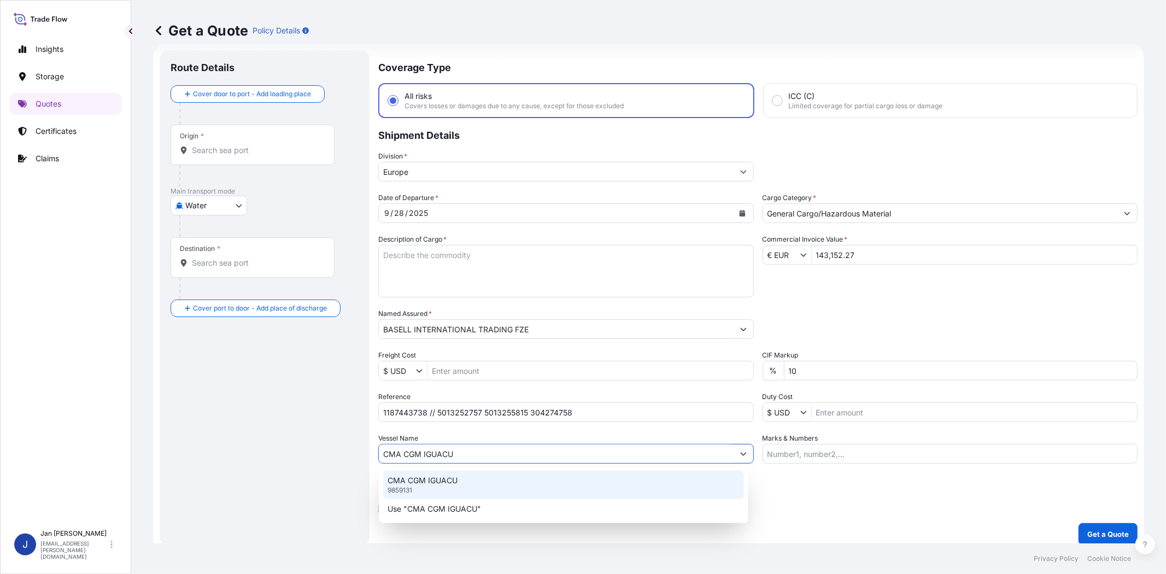
click at [525, 478] on div "CMA CGM IGUACU 9859131" at bounding box center [563, 485] width 361 height 28
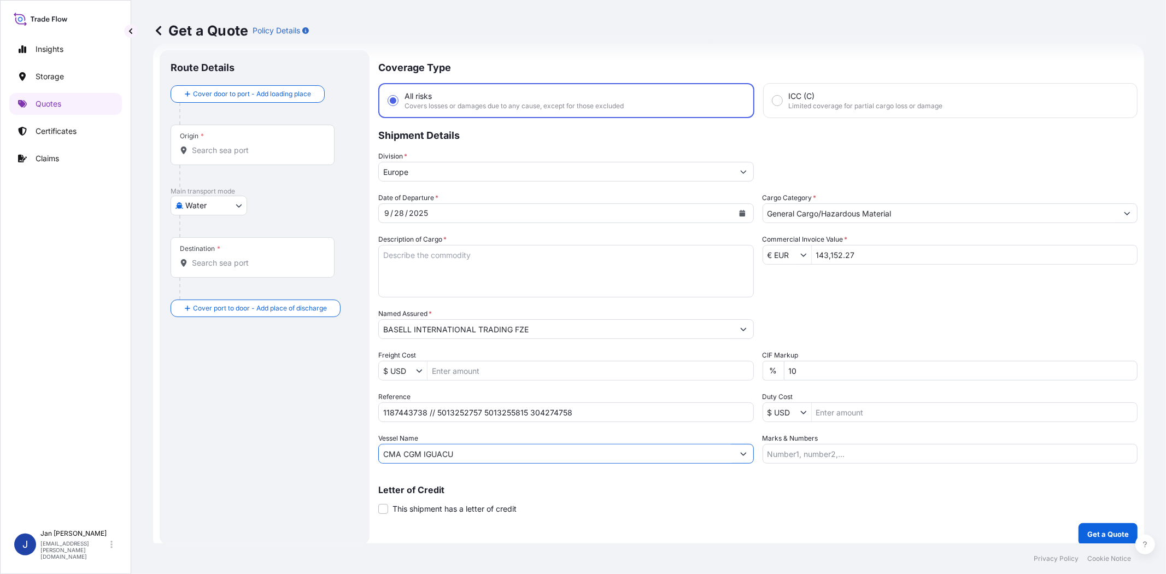
type input "CMA CGM IGUACU"
click at [271, 156] on div "Origin *" at bounding box center [253, 145] width 164 height 40
click at [271, 156] on input "Origin *" at bounding box center [256, 150] width 129 height 11
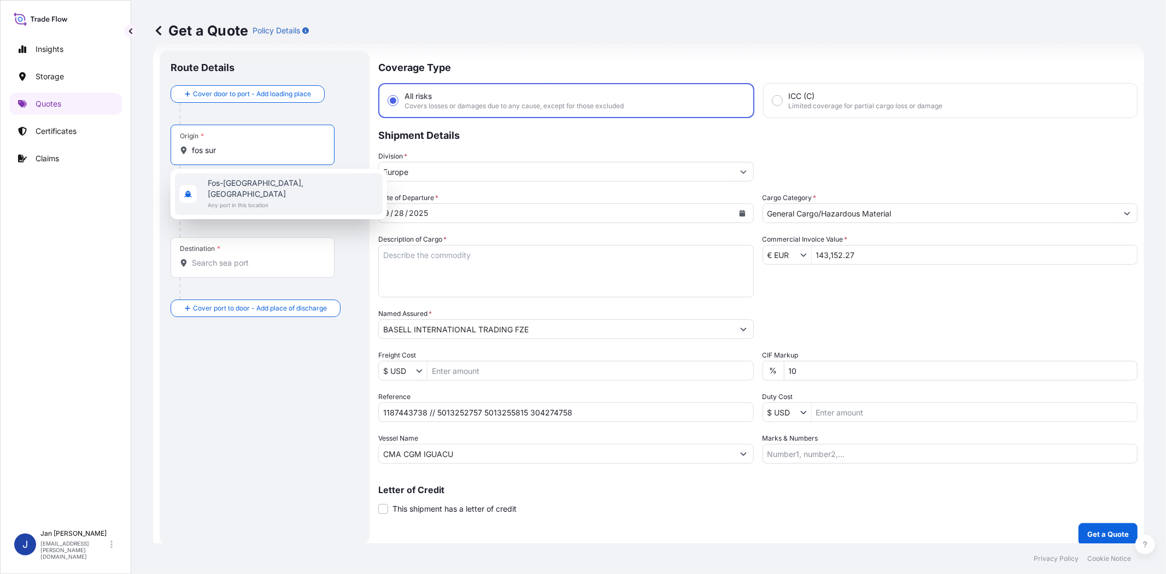
click at [263, 200] on span "Any port in this location" at bounding box center [293, 205] width 171 height 11
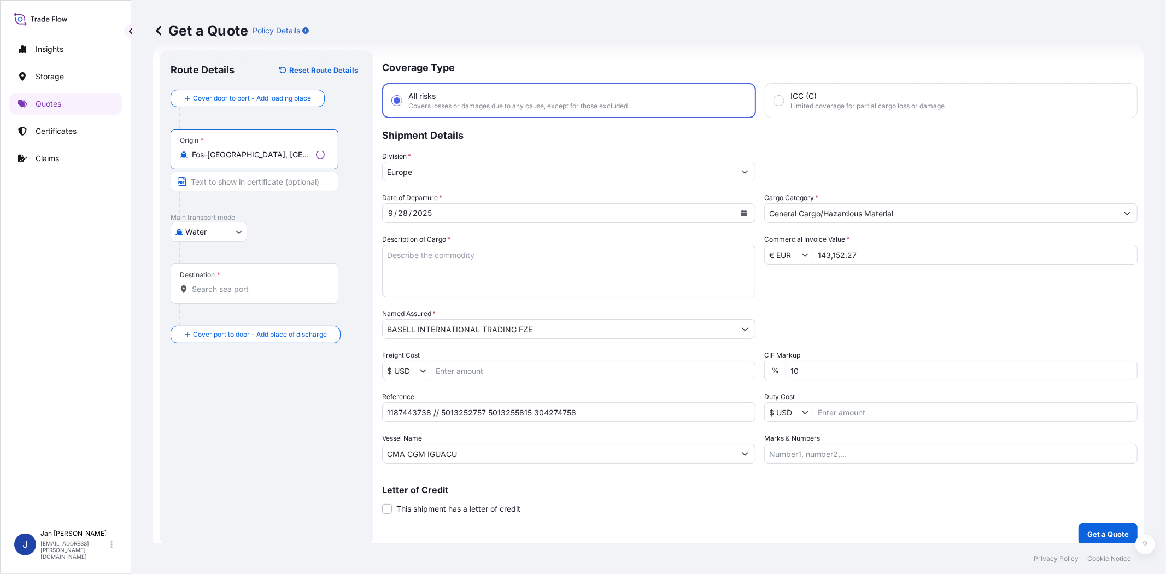
type input "Fos-sur-Mer, France"
click at [246, 290] on input "Destination *" at bounding box center [258, 289] width 133 height 11
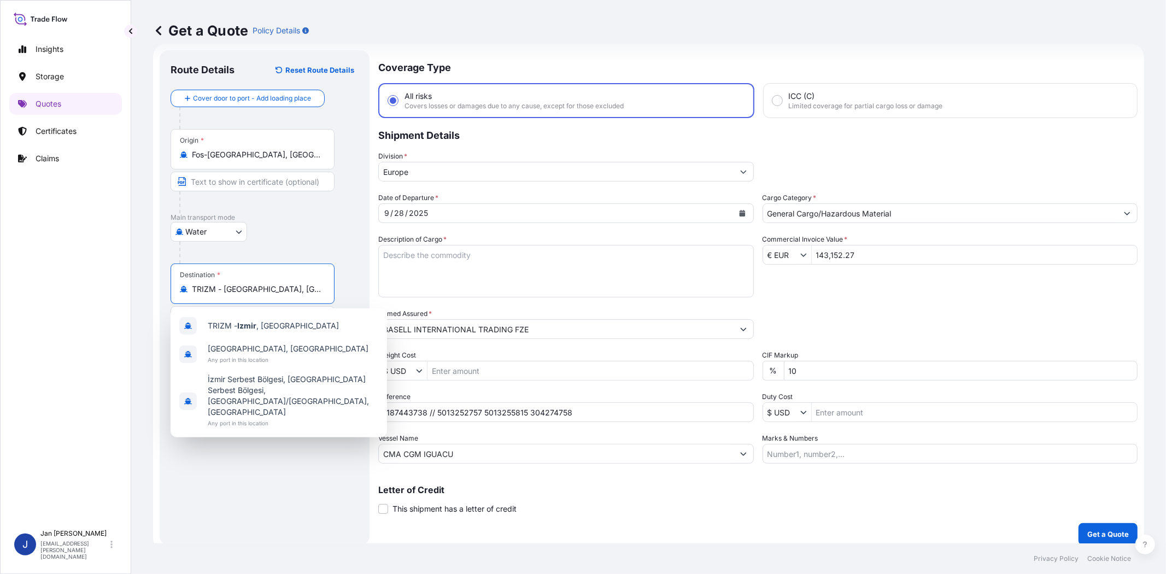
type input "TRIZM - Izmir, Turkey"
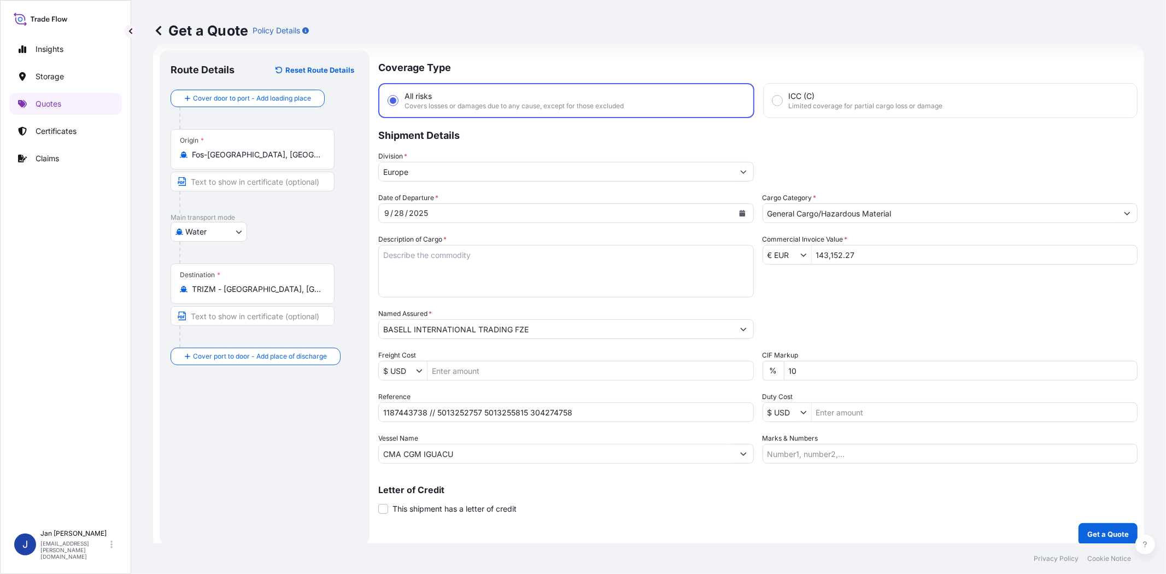
click at [293, 230] on div "Water Air Water Inland" at bounding box center [265, 232] width 188 height 20
click at [655, 276] on textarea "Description of Cargo *" at bounding box center [566, 271] width 376 height 52
paste textarea "BAGS LOADED ONTO 108 PALLETS LOADED INTO 6 40' HIGH CUBE CONTAINER LUPOLEN 2420H"
click at [383, 251] on textarea "BAGS LOADED ONTO 108 PALLETS LOADED INTO 6 40' HIGH CUBE CONTAINER LUPOLEN 2420H" at bounding box center [566, 271] width 376 height 52
type textarea "5940 BAGS LOADED ONTO 108 PALLETS LOADED INTO 6 40' HIGH CUBE CONTAINER LUPOLEN…"
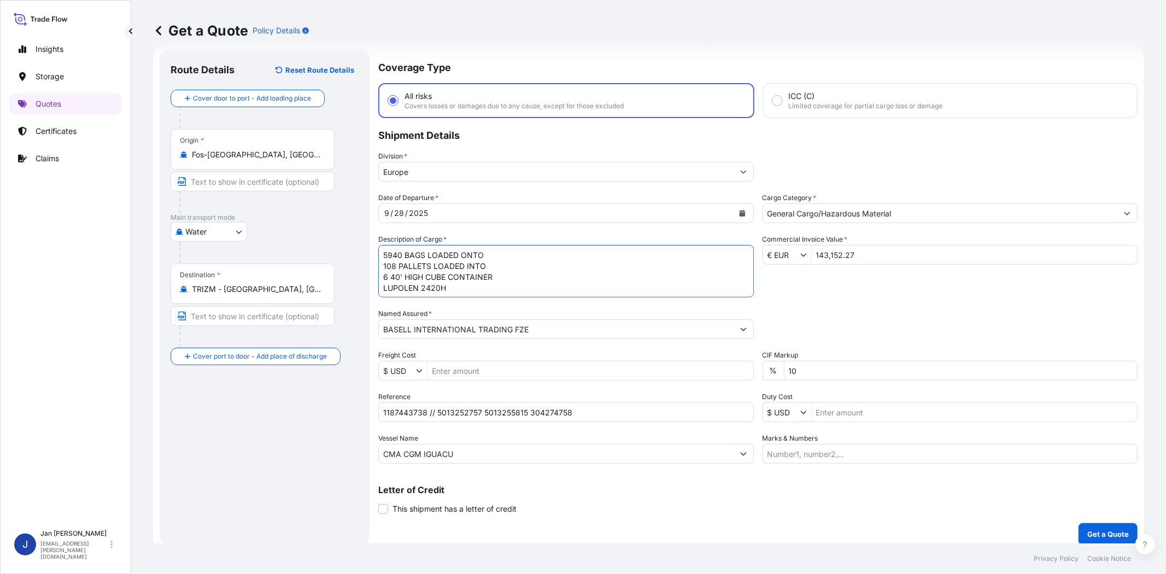
click at [919, 280] on div "Date of Departure * 9 / 28 / 2025 Cargo Category * General Cargo/Hazardous Mate…" at bounding box center [757, 327] width 759 height 271
click at [893, 456] on input "Marks & Numbers" at bounding box center [951, 454] width 376 height 20
paste input "BAREKS / TURKIYE"
type input "BAREKS / TURKIYE"
click at [879, 317] on div "Packing Category Type to search a container mode Please select a primary mode o…" at bounding box center [951, 323] width 376 height 31
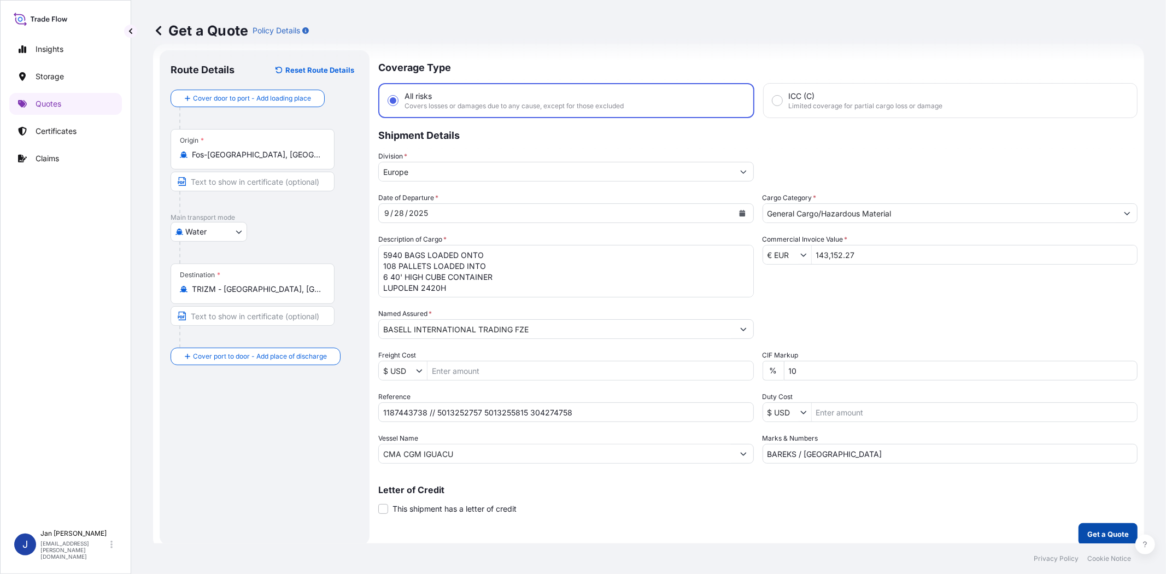
click at [1096, 535] on p "Get a Quote" at bounding box center [1108, 534] width 42 height 11
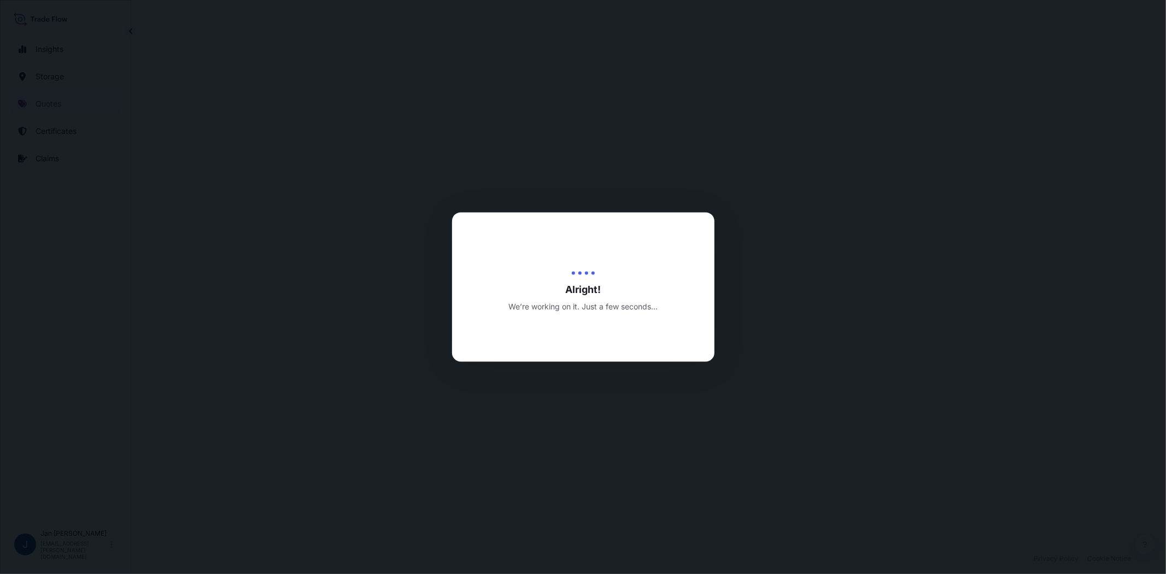
select select "Water"
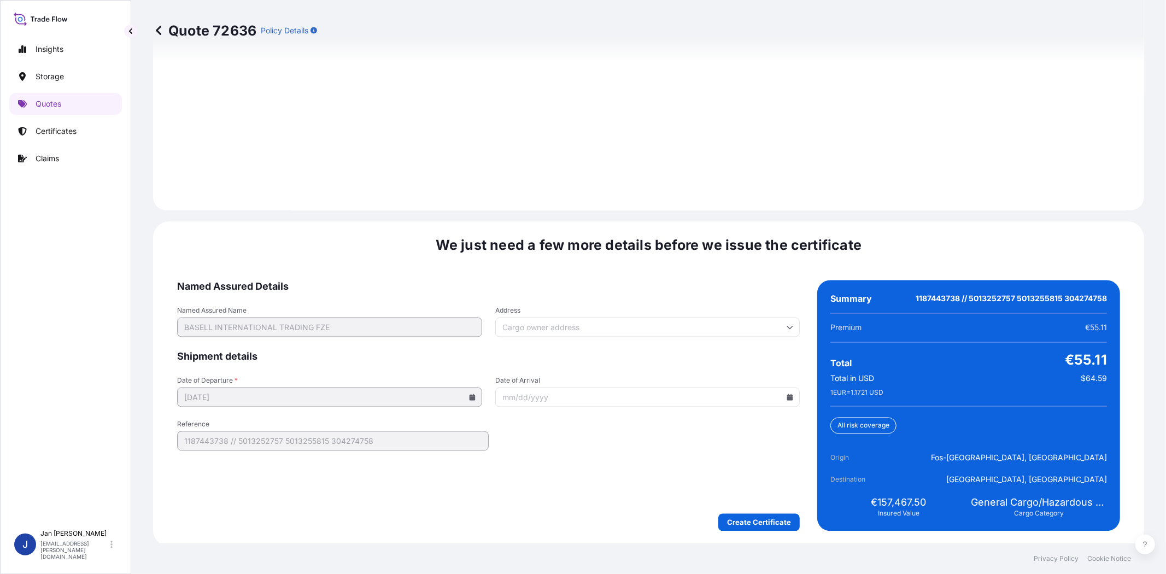
scroll to position [1509, 0]
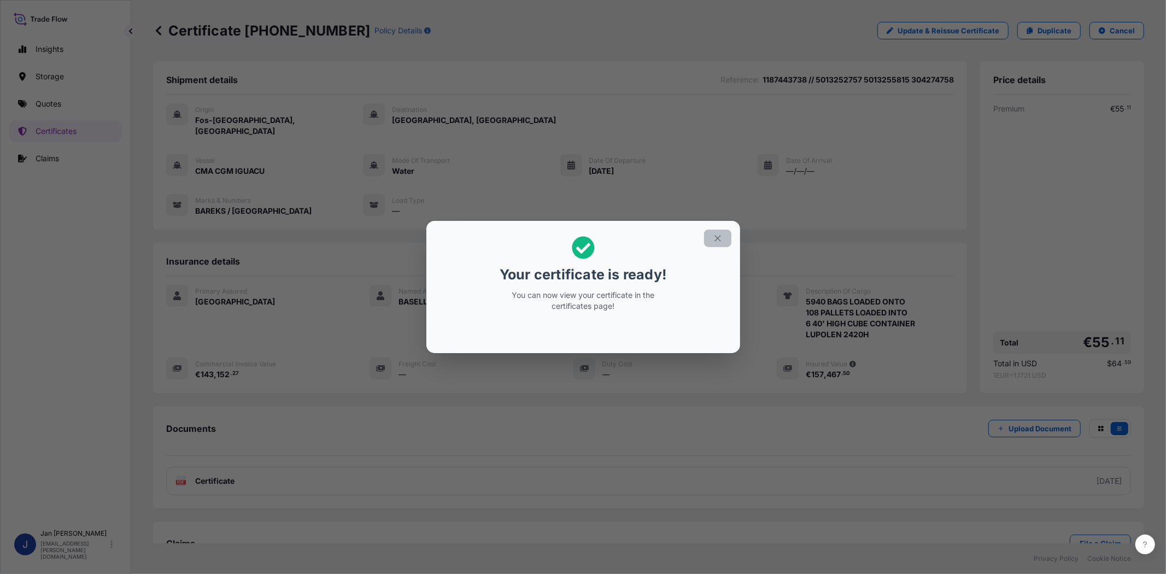
click at [725, 236] on button "button" at bounding box center [717, 238] width 27 height 17
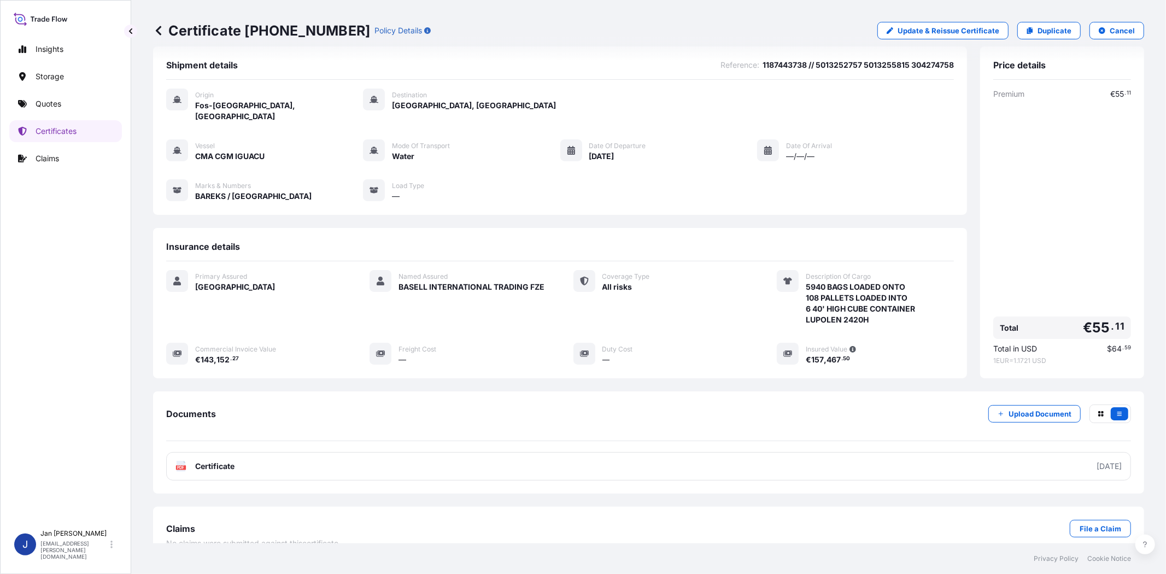
scroll to position [24, 0]
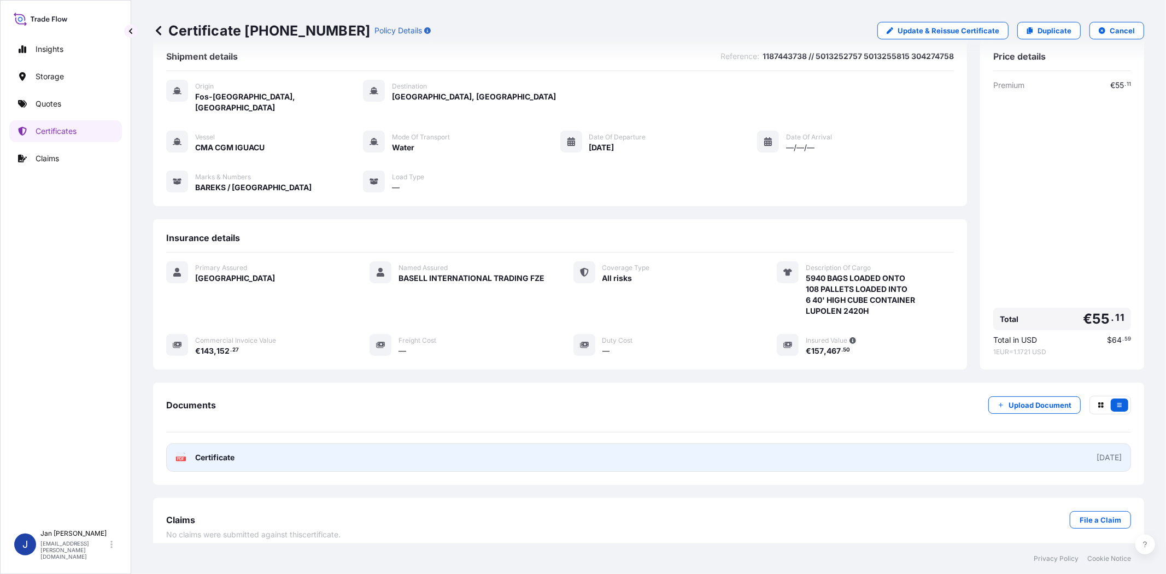
click at [182, 452] on icon at bounding box center [181, 457] width 9 height 11
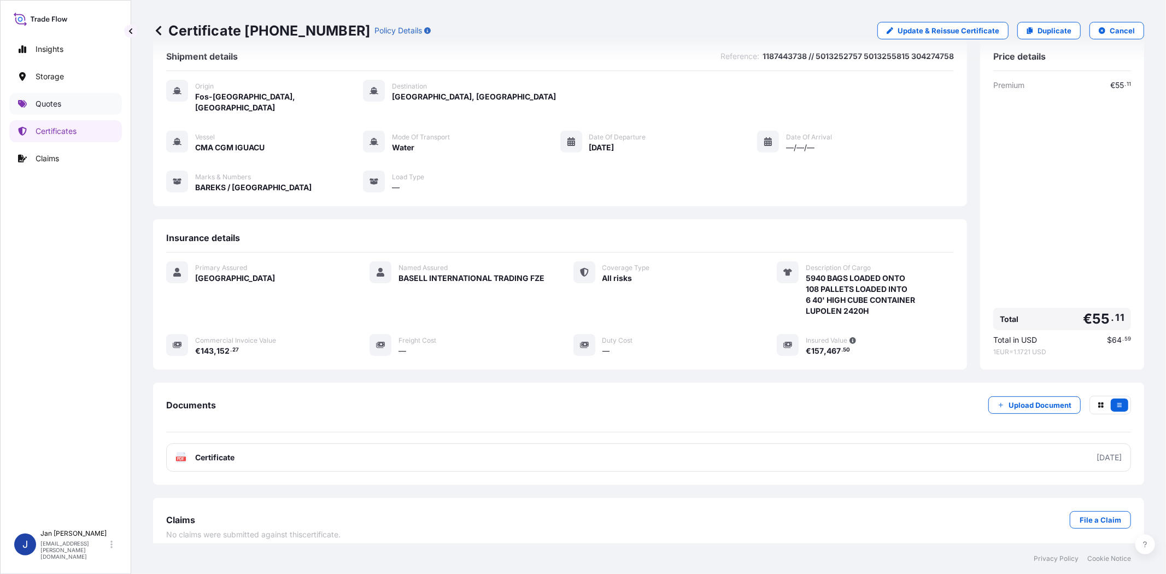
click at [78, 98] on link "Quotes" at bounding box center [65, 104] width 113 height 22
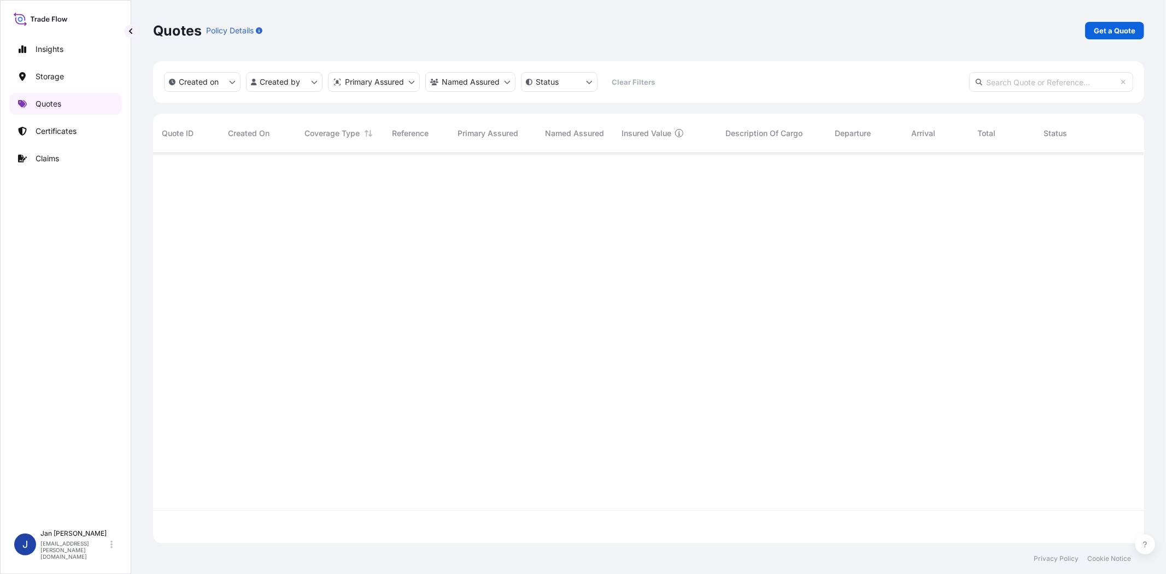
scroll to position [387, 982]
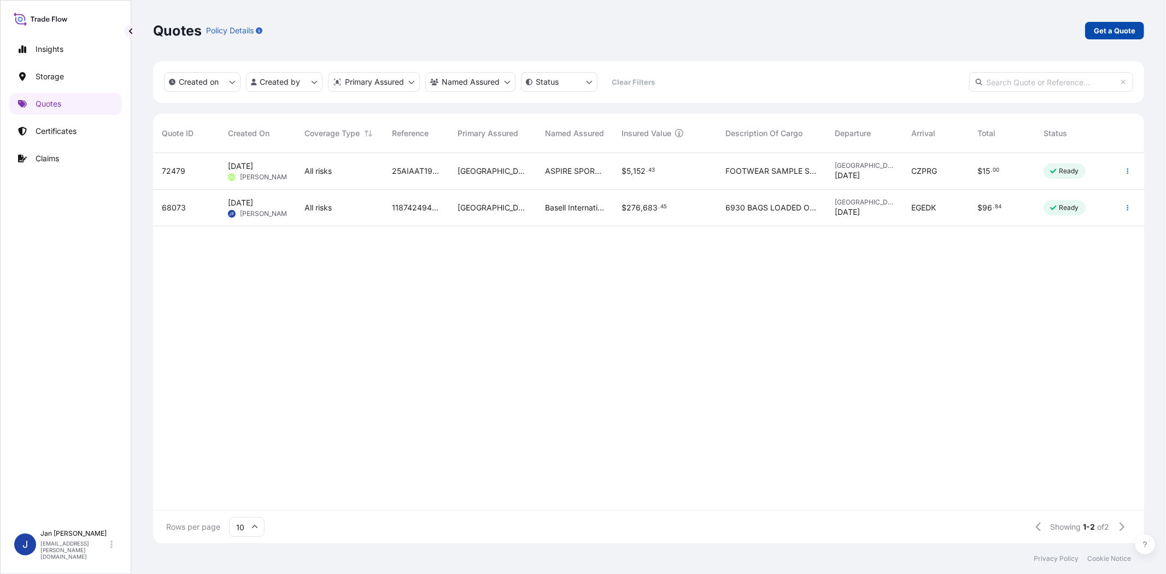
click at [1123, 30] on p "Get a Quote" at bounding box center [1115, 30] width 42 height 11
select select "Water"
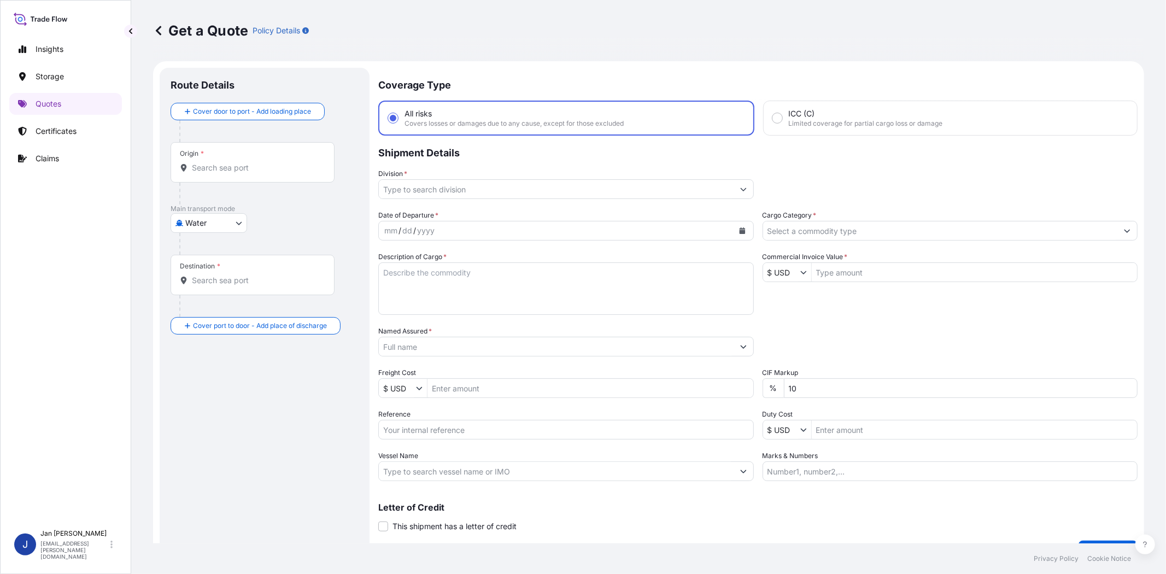
scroll to position [17, 0]
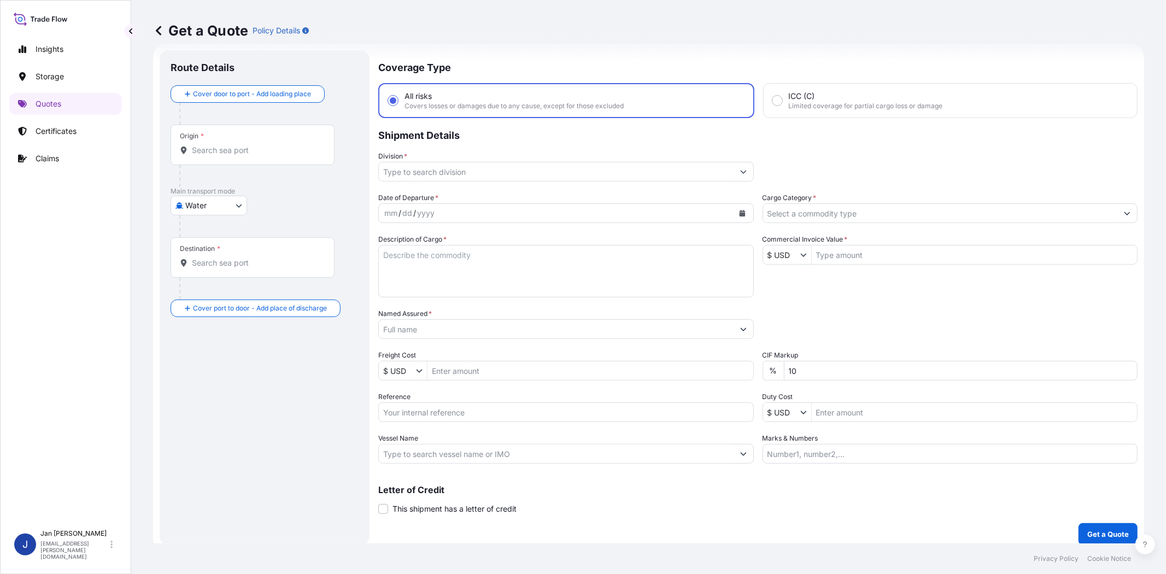
click at [429, 419] on input "Reference" at bounding box center [566, 412] width 376 height 20
paste input "1187448341 // 5013261731 5013266702 304283076"
type input "1187448341 // 5013261731 5013266702 304283076"
click at [470, 325] on input "Named Assured *" at bounding box center [556, 329] width 355 height 20
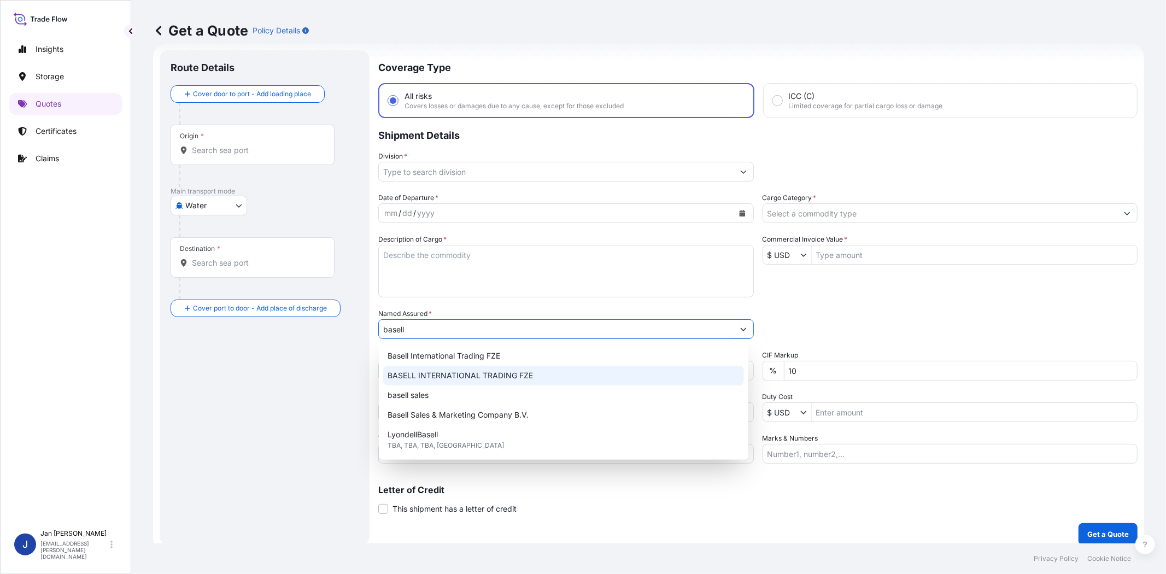
click at [474, 376] on span "BASELL INTERNATIONAL TRADING FZE" at bounding box center [460, 375] width 145 height 11
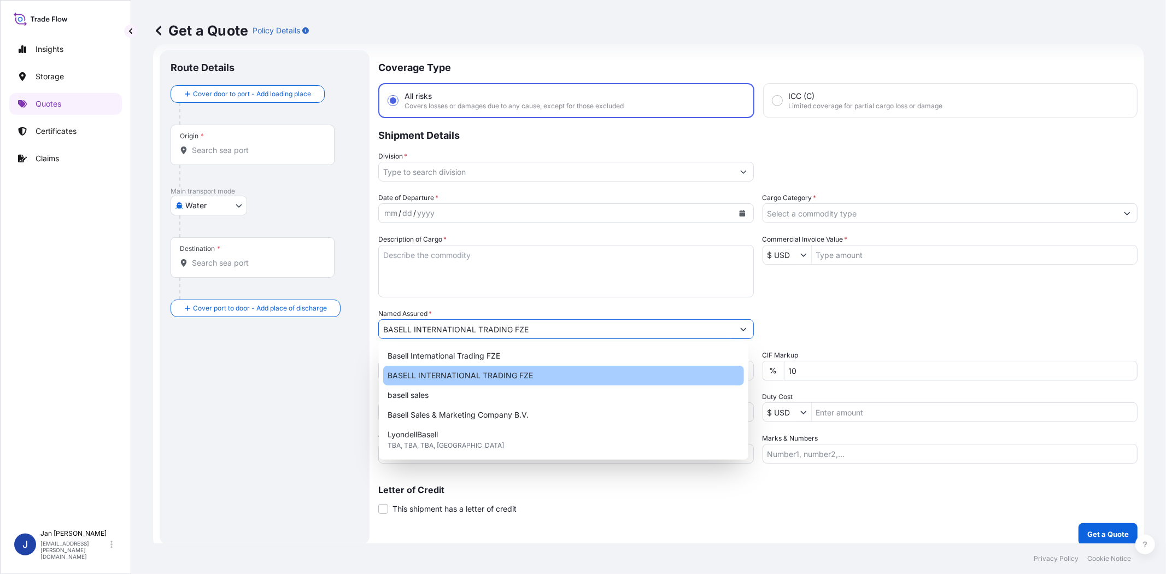
type input "BASELL INTERNATIONAL TRADING FZE"
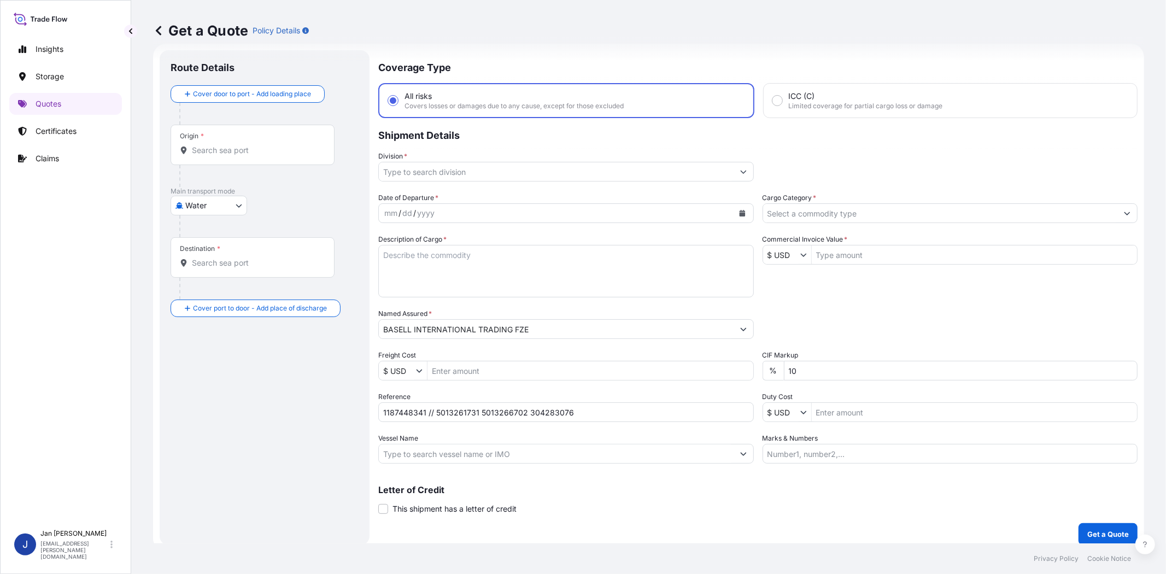
click at [879, 302] on div "Date of Departure * mm / dd / yyyy Cargo Category * Description of Cargo * Comm…" at bounding box center [757, 327] width 759 height 271
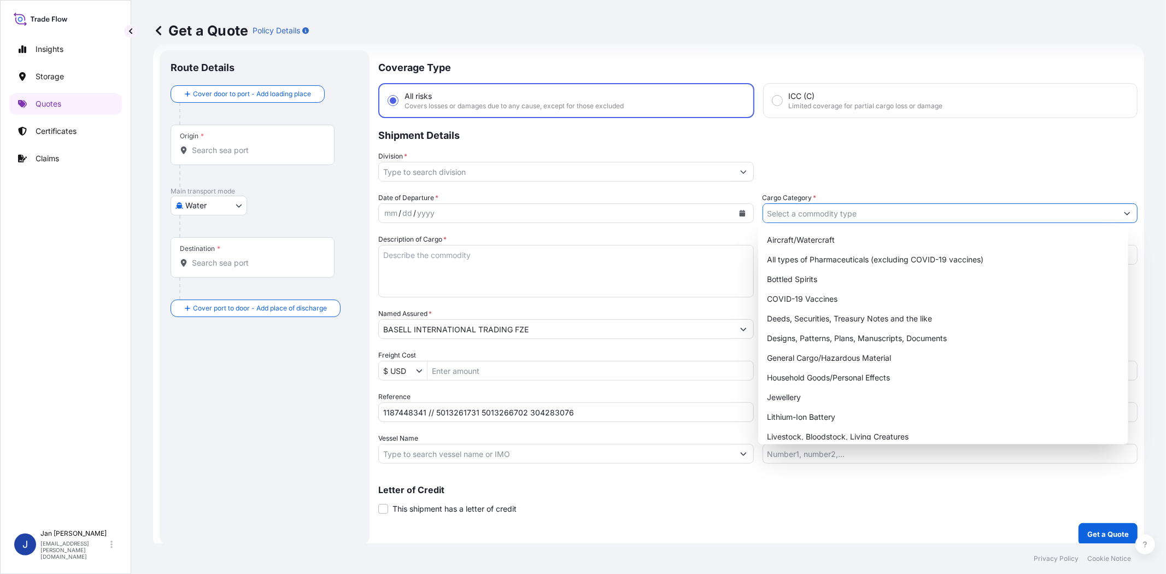
click at [866, 216] on input "Cargo Category *" at bounding box center [940, 213] width 355 height 20
click at [845, 359] on div "General Cargo/Hazardous Material" at bounding box center [943, 358] width 361 height 20
type input "General Cargo/Hazardous Material"
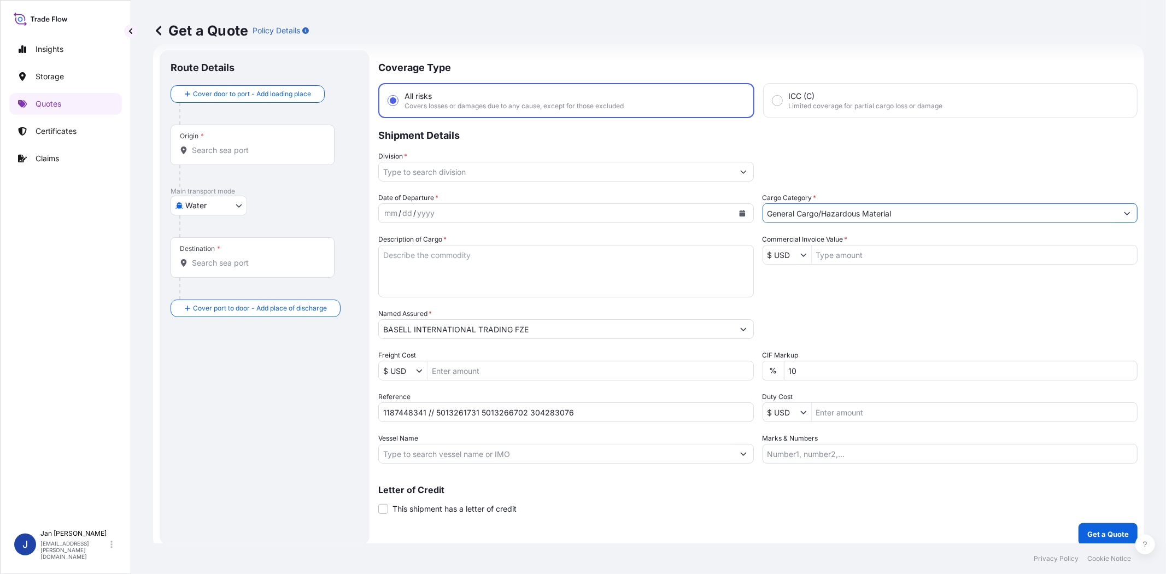
click at [546, 172] on input "Division *" at bounding box center [556, 172] width 355 height 20
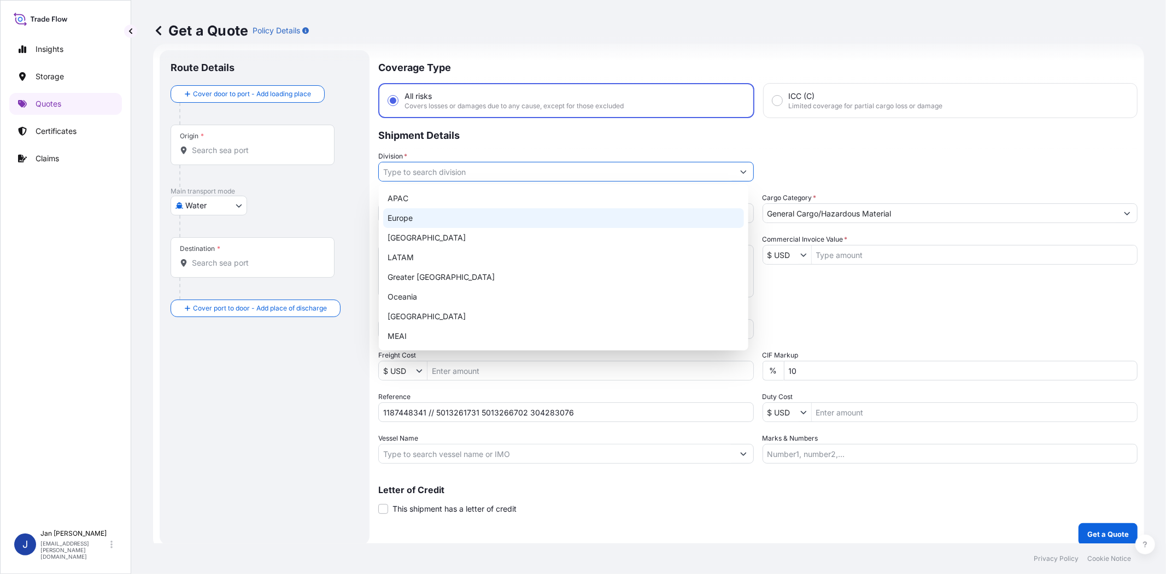
click at [508, 216] on div "Europe" at bounding box center [563, 218] width 361 height 20
type input "Europe"
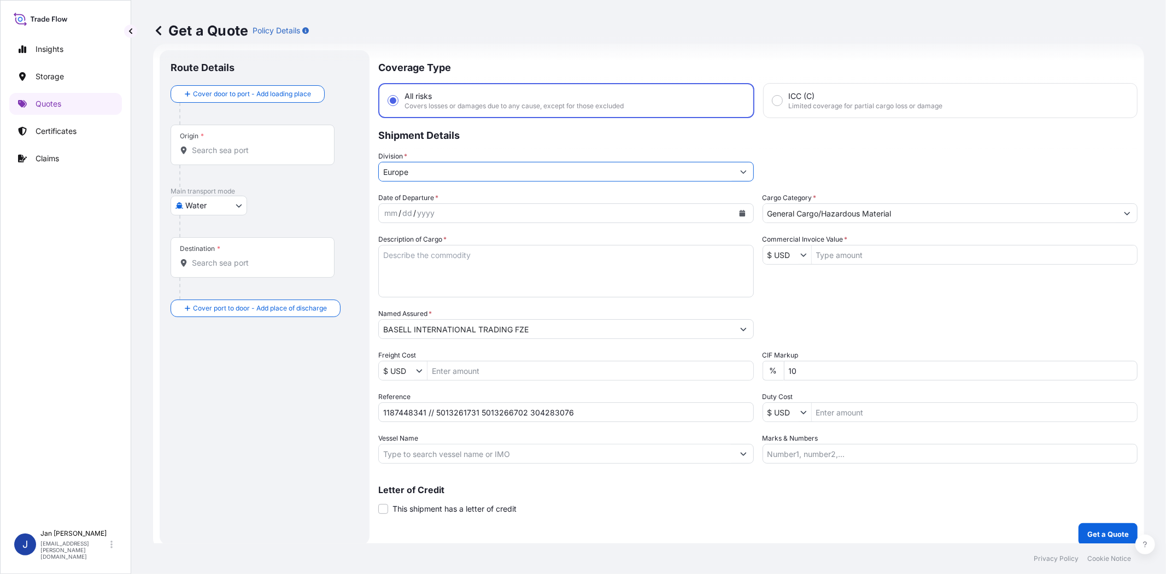
click at [911, 318] on div "Packing Category Type to search a container mode Please select a primary mode o…" at bounding box center [951, 323] width 376 height 31
click at [437, 444] on input "Vessel Name" at bounding box center [556, 454] width 355 height 20
paste input "CMA CGM THALASSA"
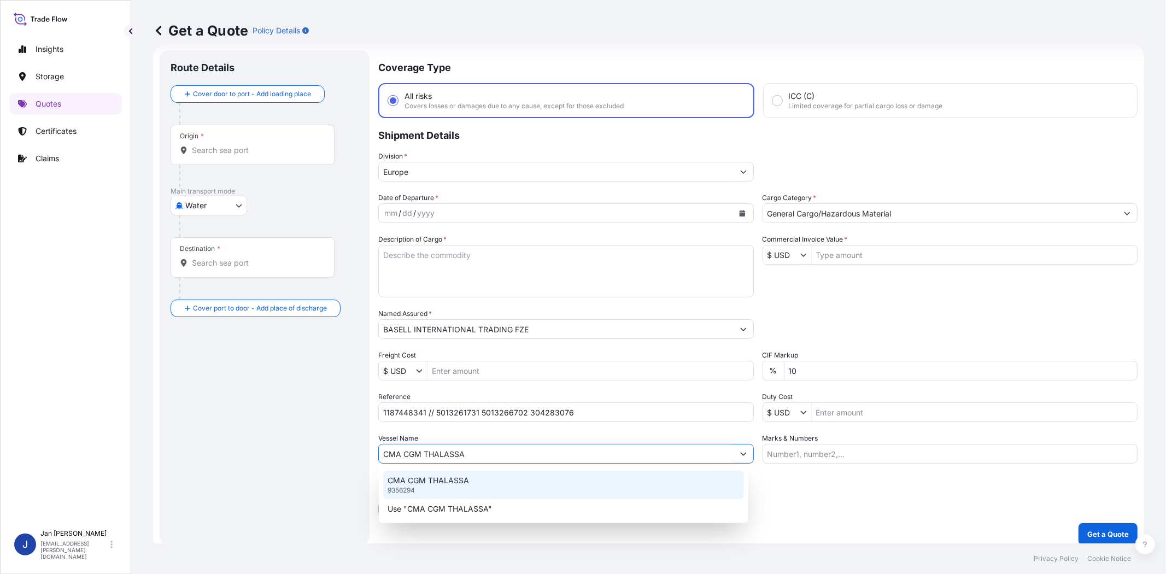
click at [497, 485] on div "CMA CGM THALASSA 9356294" at bounding box center [563, 485] width 361 height 28
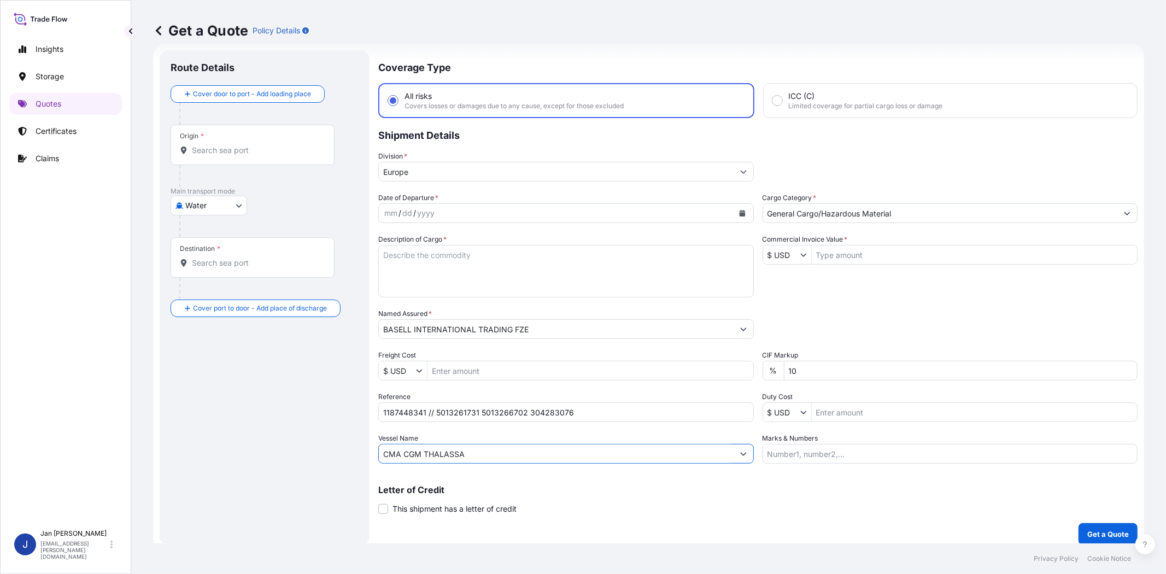
type input "CMA CGM THALASSA"
click at [213, 159] on div "Origin *" at bounding box center [253, 145] width 164 height 40
click at [213, 156] on input "Origin *" at bounding box center [256, 150] width 129 height 11
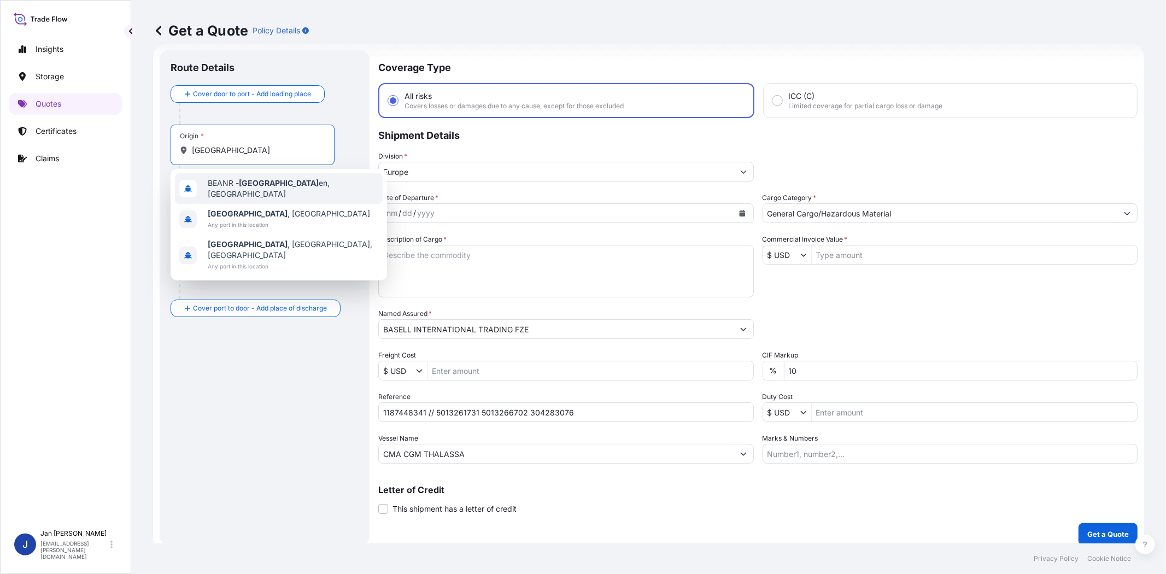
click at [217, 187] on span "BEANR - Antwerp en, Belgium" at bounding box center [293, 189] width 171 height 22
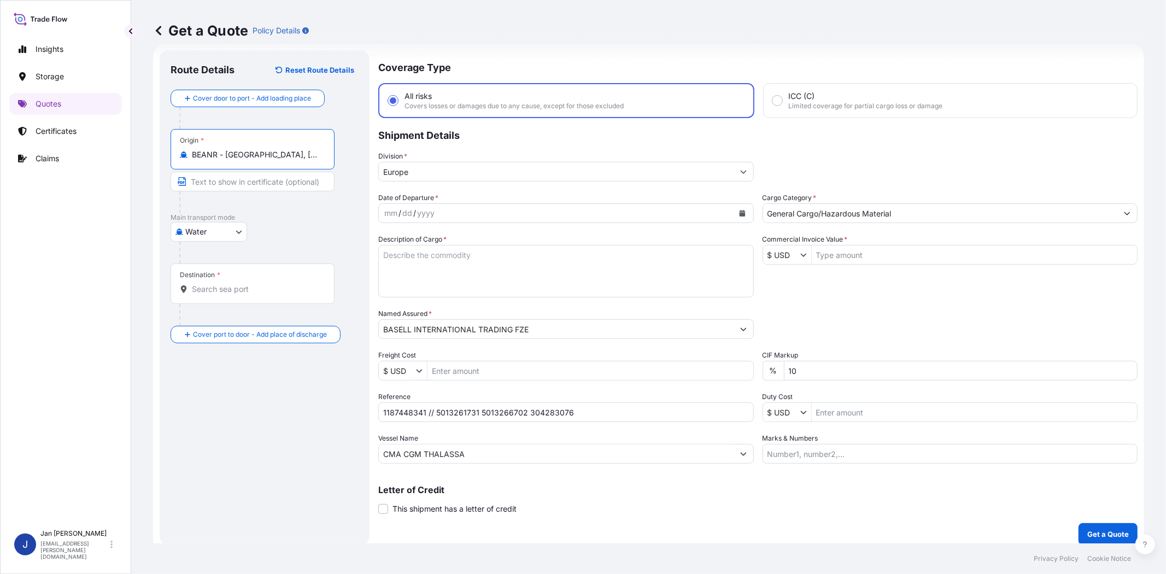
type input "BEANR - Antwerpen, Belgium"
click at [257, 294] on input "Destination *" at bounding box center [256, 289] width 129 height 11
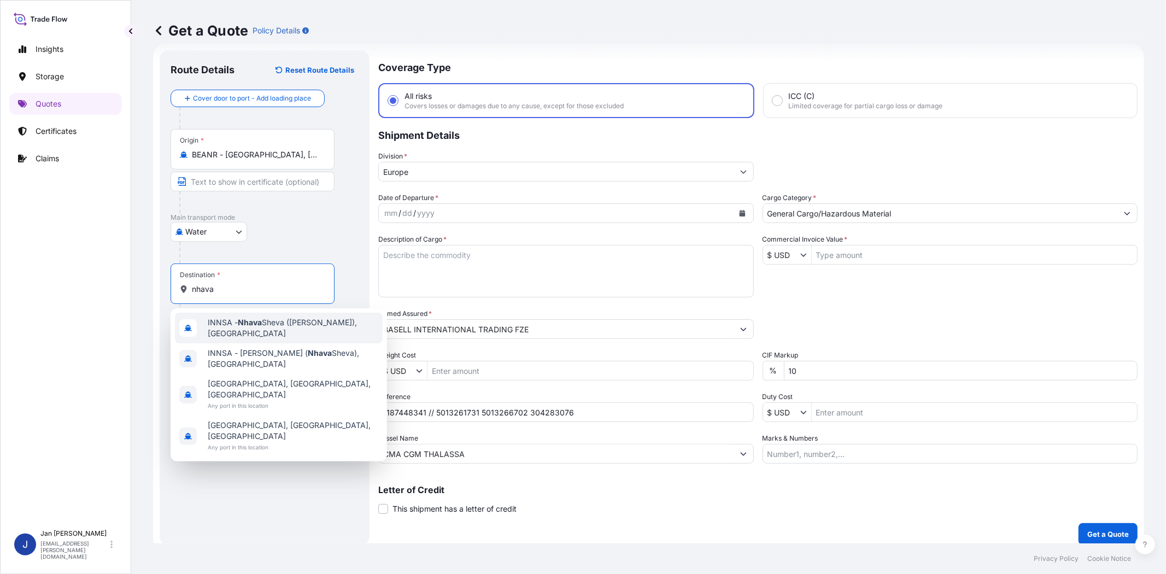
click at [258, 326] on span "INNSA - Nhava Sheva (Jawaharlal Nehru), India" at bounding box center [293, 328] width 171 height 22
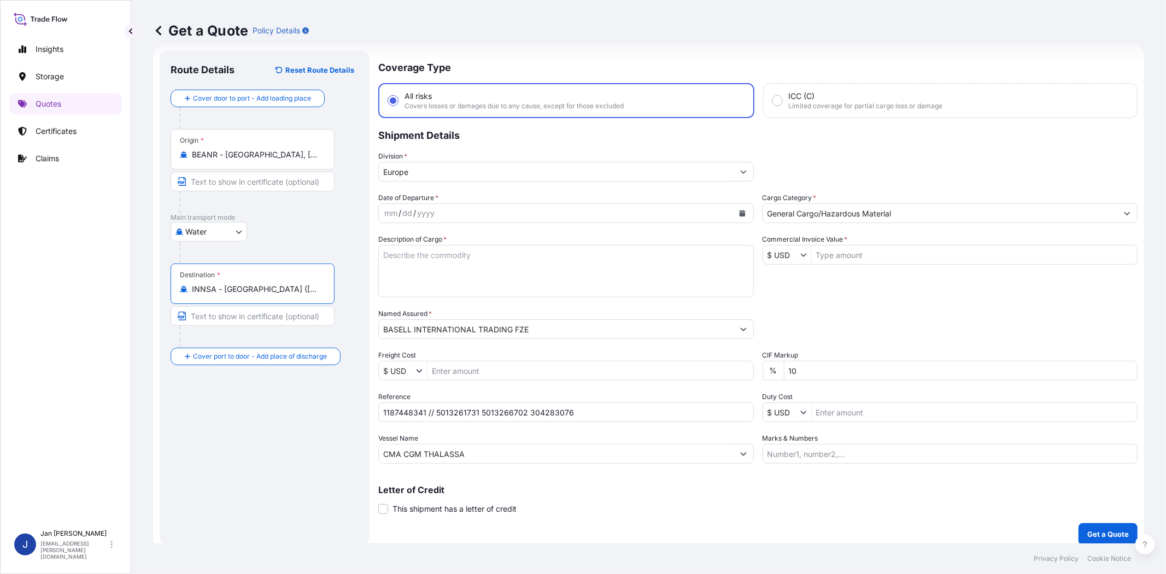
type input "INNSA - Nhava Sheva (Jawaharlal Nehru), India"
click at [249, 408] on div "Route Details Reset Route Details Cover door to port - Add loading place Place …" at bounding box center [265, 297] width 188 height 473
click at [741, 207] on button "Calendar" at bounding box center [742, 212] width 17 height 17
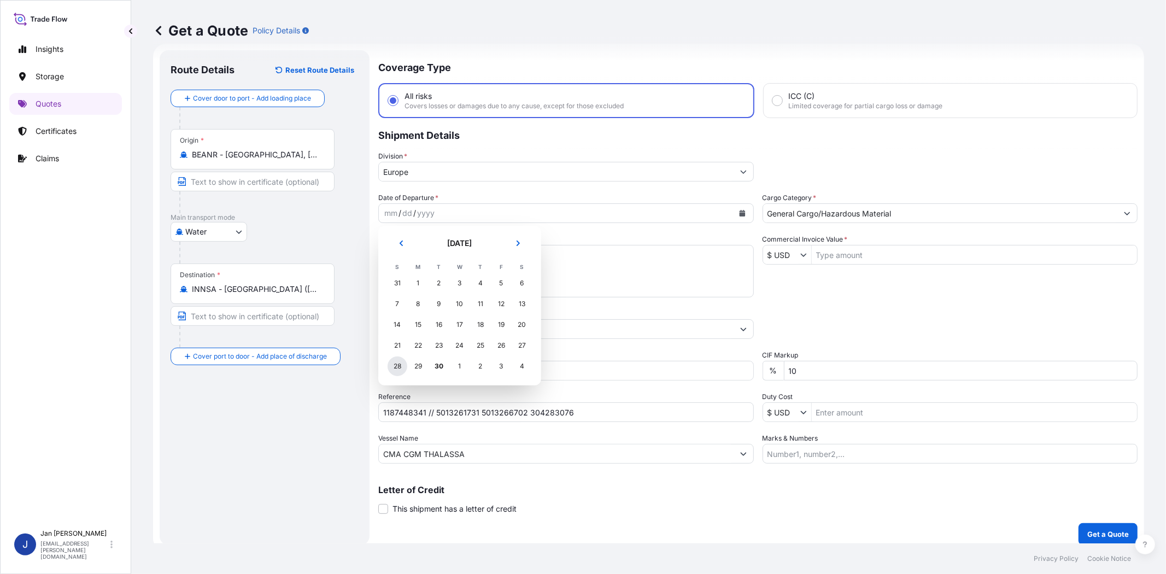
click at [392, 365] on div "28" at bounding box center [398, 366] width 20 height 20
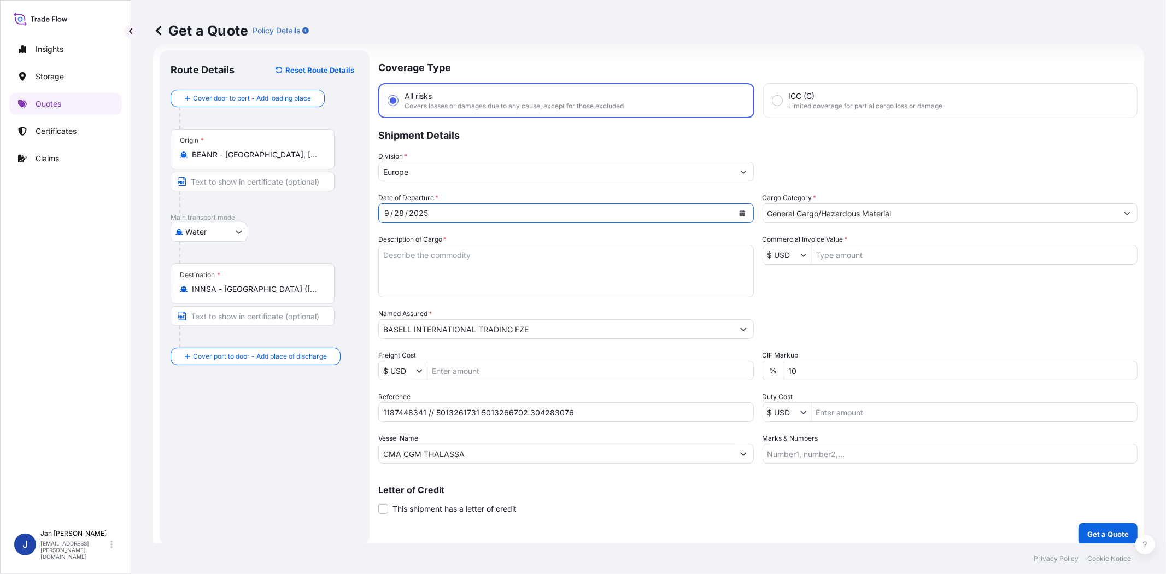
click at [805, 290] on div "Date of Departure * 9 / 28 / 2025 Cargo Category * General Cargo/Hazardous Mate…" at bounding box center [757, 327] width 759 height 271
click at [892, 257] on input "Commercial Invoice Value *" at bounding box center [975, 255] width 326 height 20
paste input "46,503.47"
type input "46,503.47"
click at [786, 254] on input "$ USD" at bounding box center [781, 255] width 37 height 20
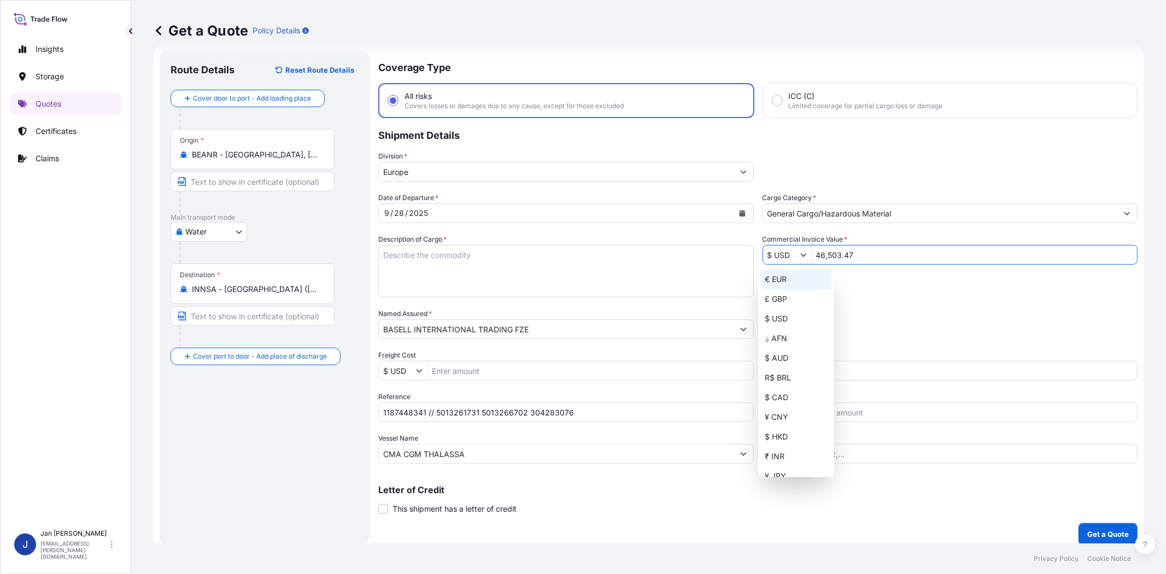
click at [789, 284] on div "€ EUR" at bounding box center [796, 279] width 72 height 20
type input "€ EUR"
click at [858, 291] on div "Date of Departure * 9 / 28 / 2025 Cargo Category * General Cargo/Hazardous Mate…" at bounding box center [757, 327] width 759 height 271
click at [571, 272] on textarea "Description of Cargo *" at bounding box center [566, 271] width 376 height 52
paste textarea "BAGS LOADED ONTO 18 PALLETS LOADED INTO 1 40' HIGH CUBE CONTAINER HOSTALEN GD 4…"
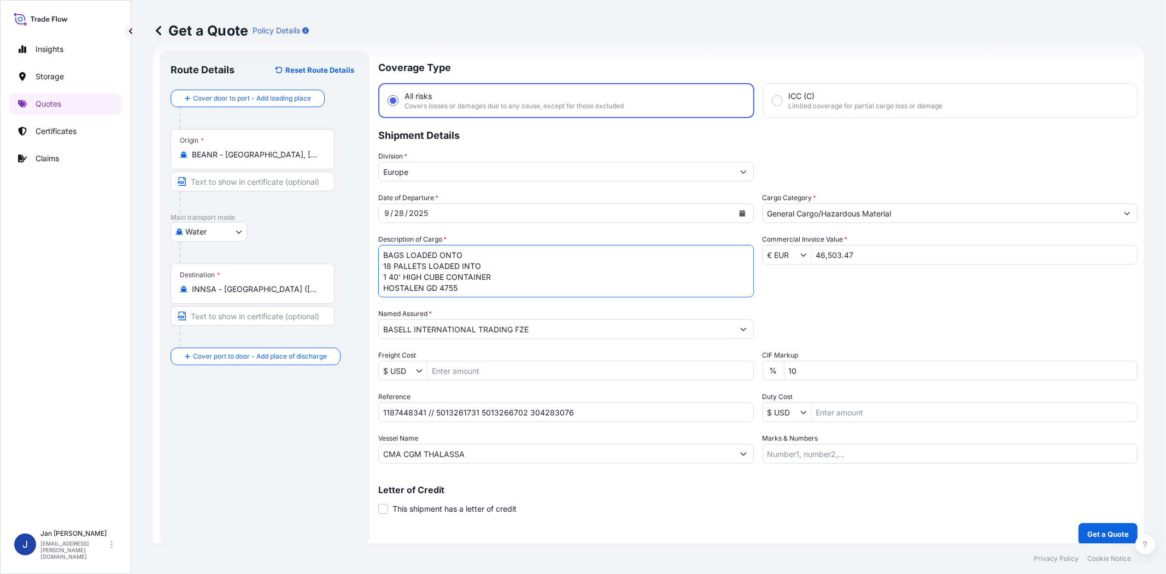
click at [380, 250] on textarea "BAGS LOADED ONTO 18 PALLETS LOADED INTO 1 40' HIGH CUBE CONTAINER HOSTALEN GD 4…" at bounding box center [566, 271] width 376 height 52
type textarea "990 BAGS LOADED ONTO 18 PALLETS LOADED INTO 1 40' HIGH CUBE CONTAINER HOSTALEN …"
click at [848, 317] on div "Packing Category Type to search a container mode Please select a primary mode o…" at bounding box center [951, 323] width 376 height 31
drag, startPoint x: 380, startPoint y: 411, endPoint x: 602, endPoint y: 414, distance: 221.4
click at [602, 414] on input "1187448341 // 5013261731 5013266702 304283076" at bounding box center [566, 412] width 376 height 20
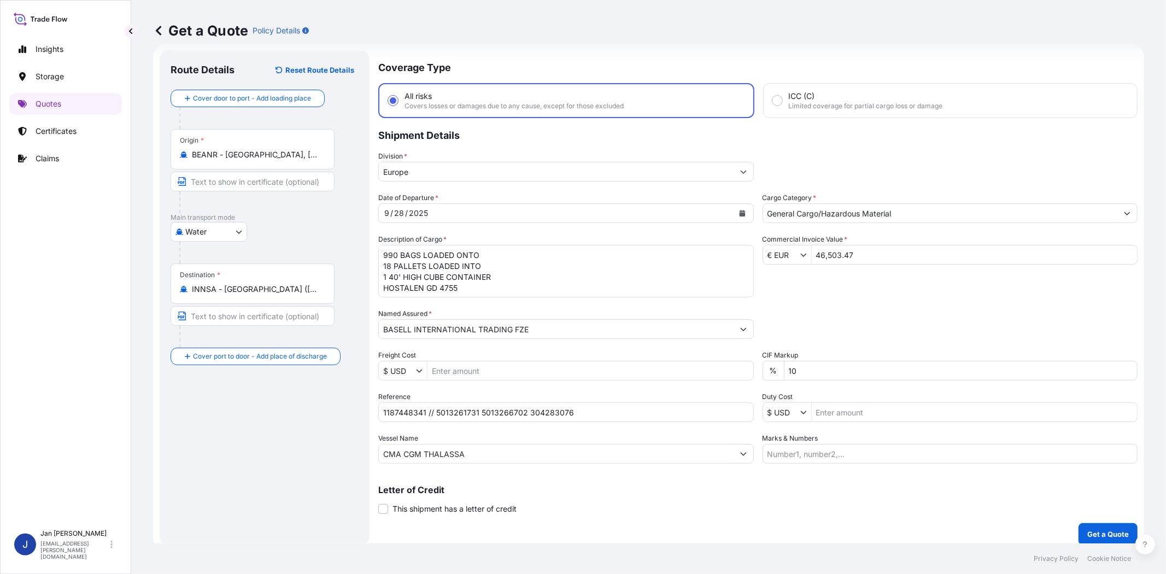
click at [805, 160] on div "Division * Europe" at bounding box center [757, 166] width 759 height 31
click at [866, 302] on div "Date of Departure * 9 / 28 / 2025 Cargo Category * General Cargo/Hazardous Mate…" at bounding box center [757, 327] width 759 height 271
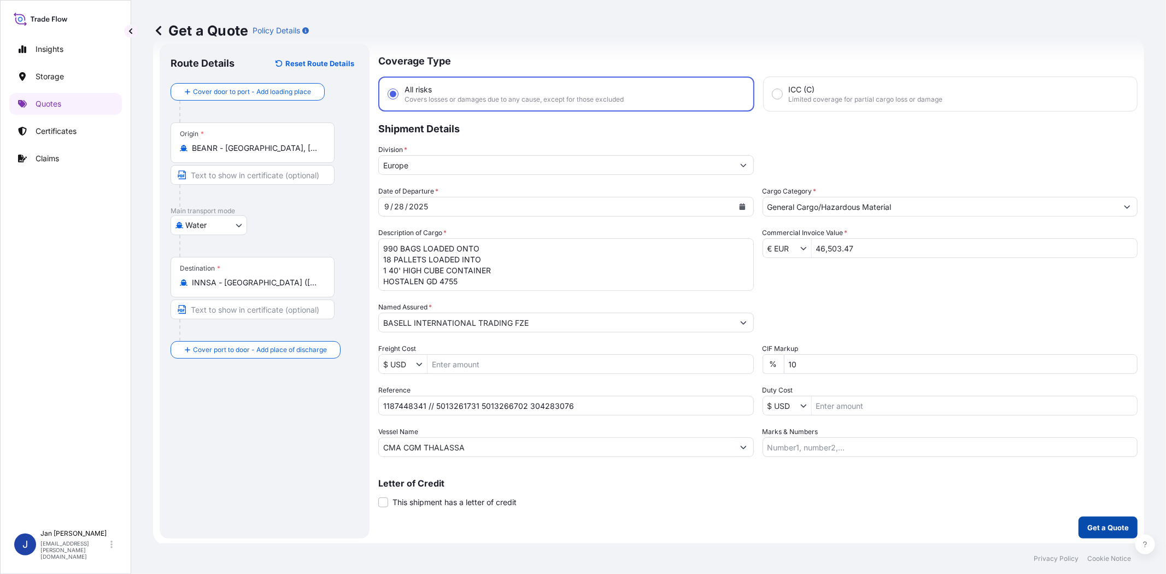
click at [1096, 524] on p "Get a Quote" at bounding box center [1108, 527] width 42 height 11
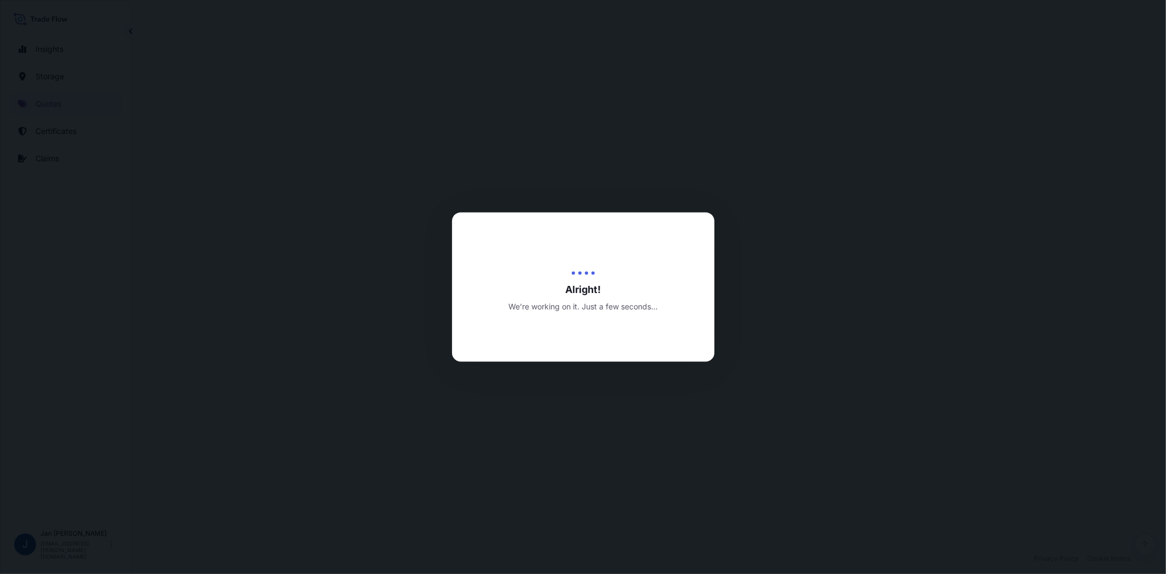
select select "Water"
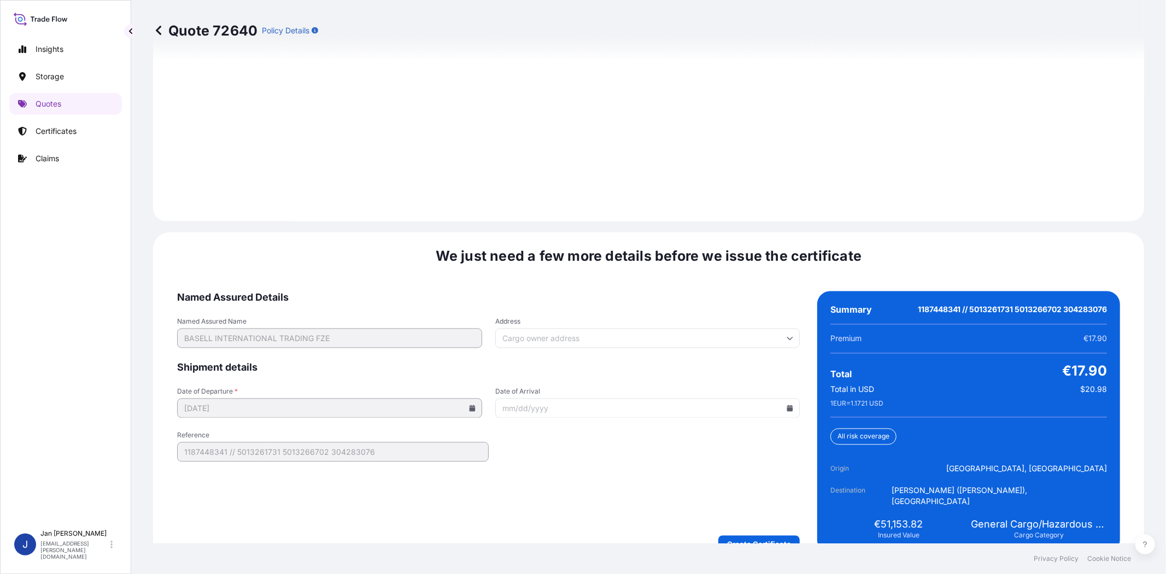
scroll to position [1509, 0]
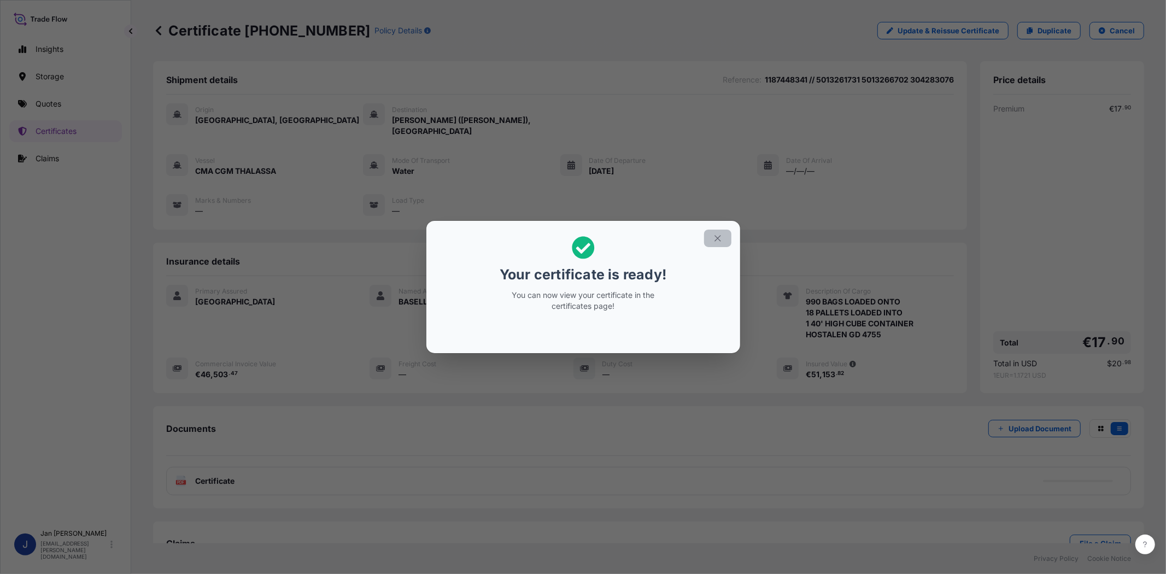
click at [717, 239] on icon "button" at bounding box center [717, 238] width 6 height 6
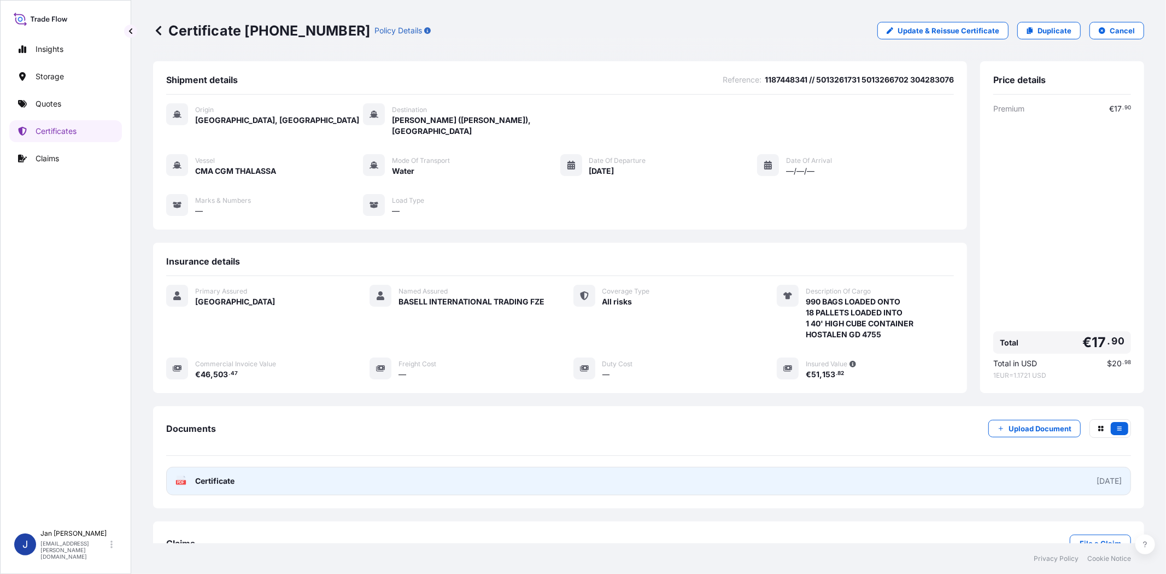
click at [175, 476] on icon "PDF" at bounding box center [180, 481] width 11 height 11
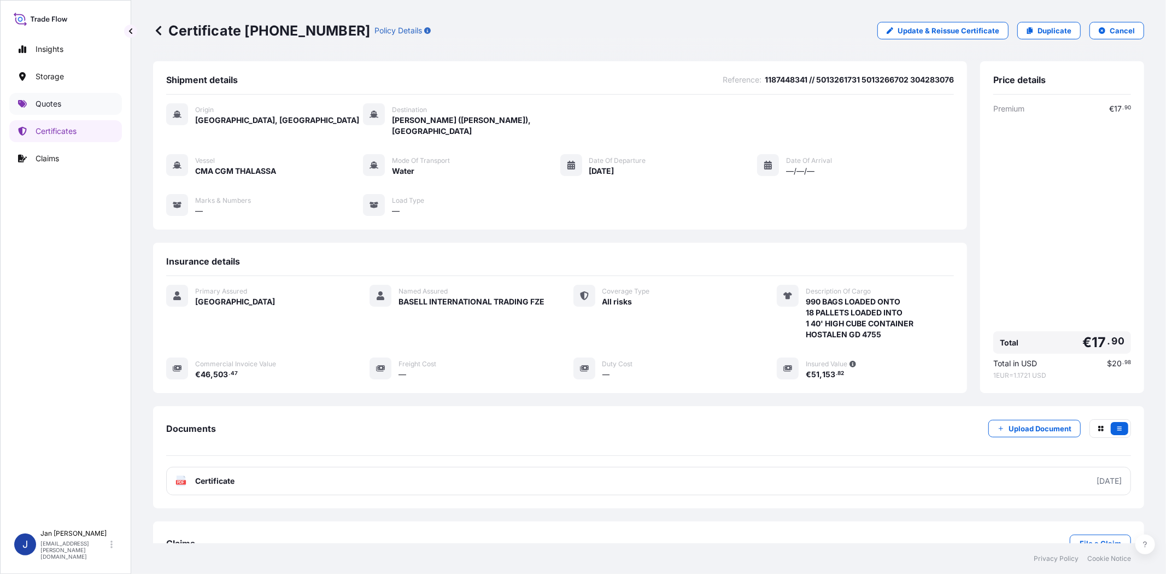
click at [82, 108] on link "Quotes" at bounding box center [65, 104] width 113 height 22
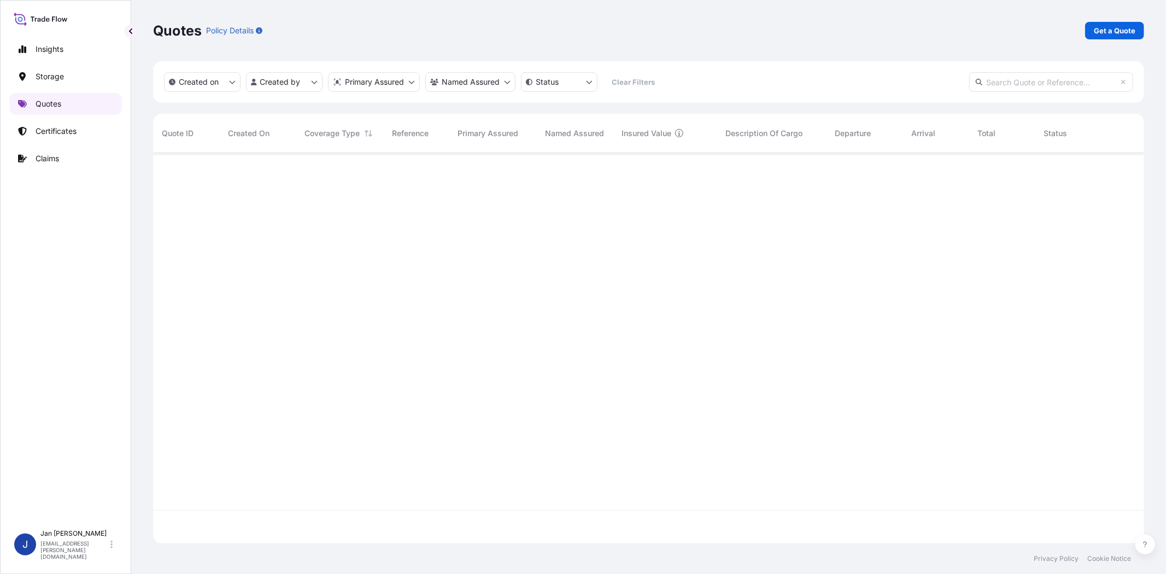
scroll to position [387, 982]
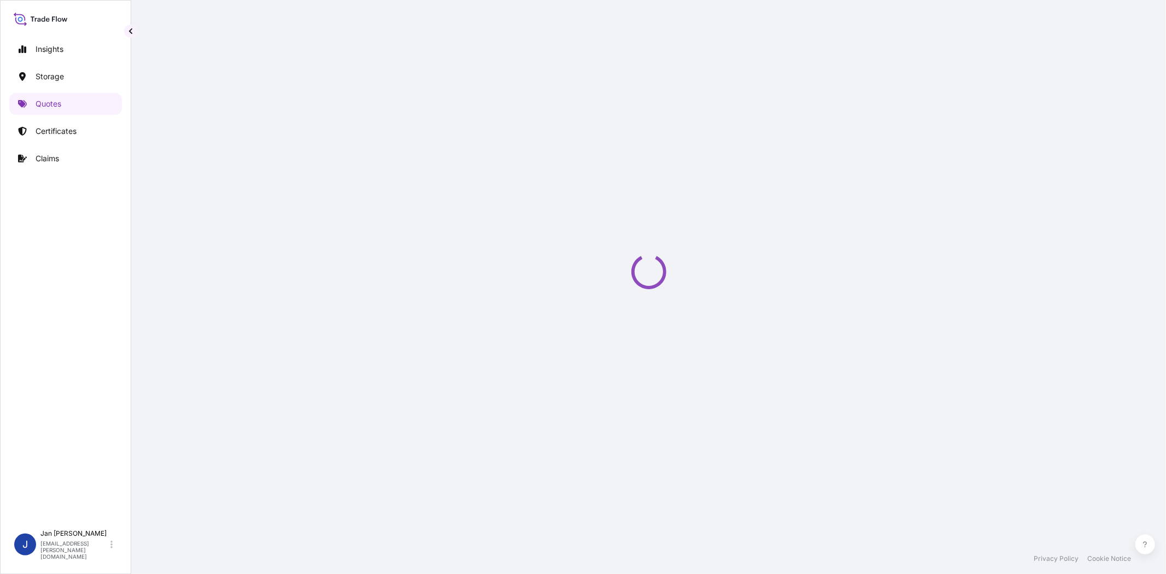
select select "Water"
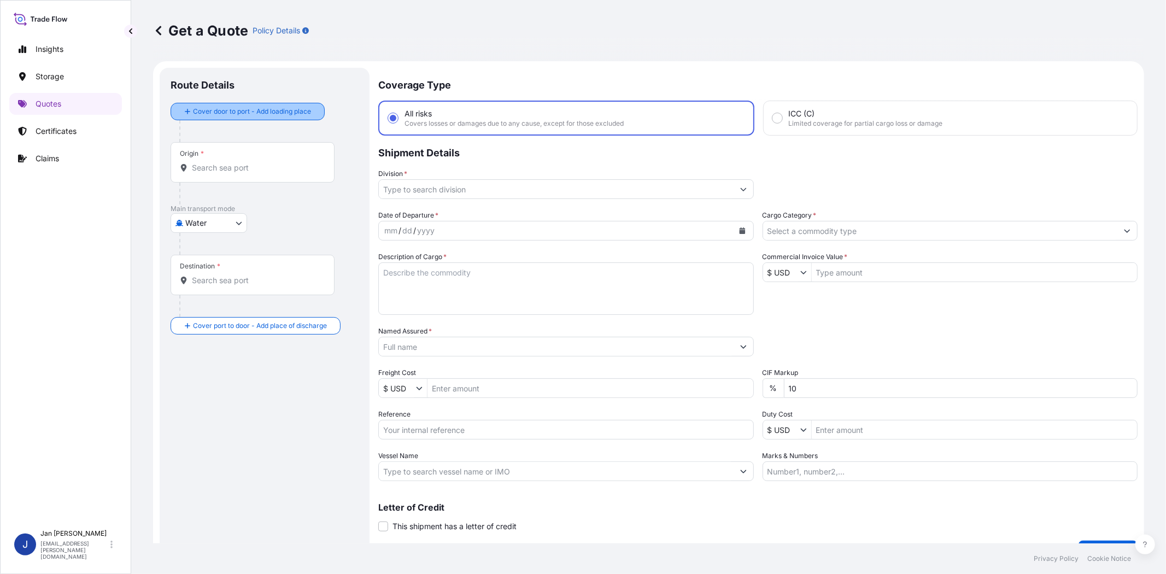
scroll to position [17, 0]
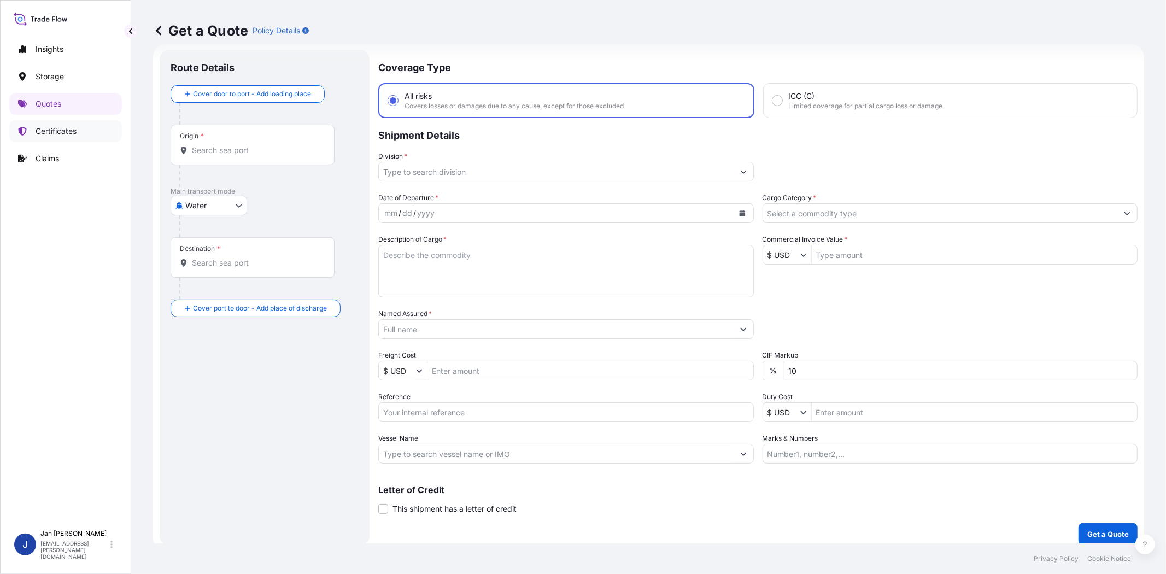
click at [61, 129] on p "Certificates" at bounding box center [56, 131] width 41 height 11
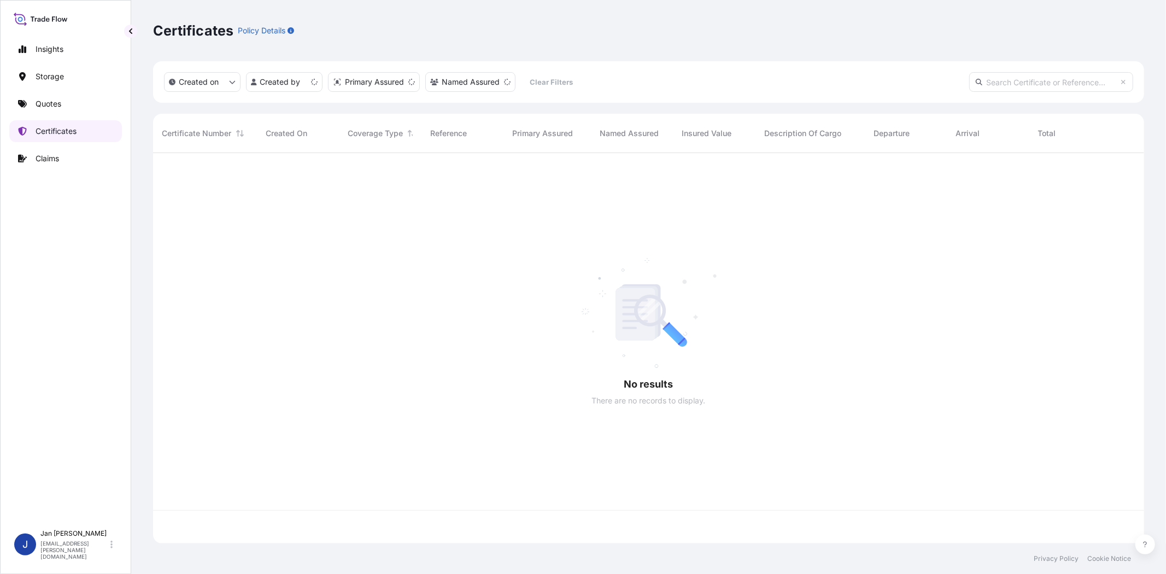
scroll to position [387, 982]
click at [1028, 77] on input "text" at bounding box center [1051, 82] width 164 height 20
paste input "1187448341 // 5013261731 5013266702 304283076"
type input "1187448341 // 5013261731 5013266702 304283076"
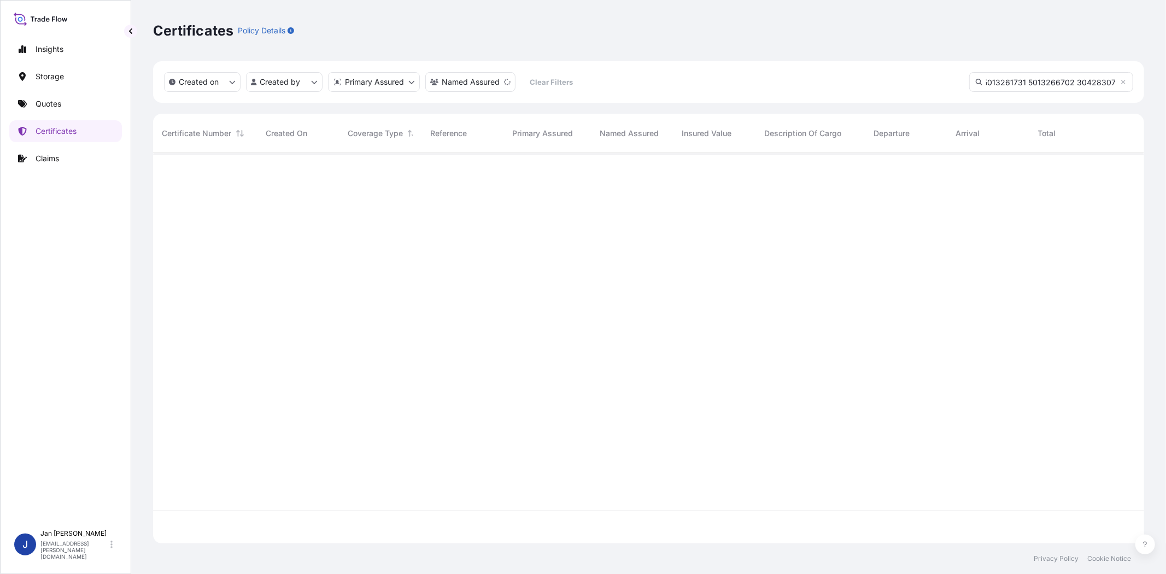
scroll to position [421, 982]
